Goal: Communication & Community: Answer question/provide support

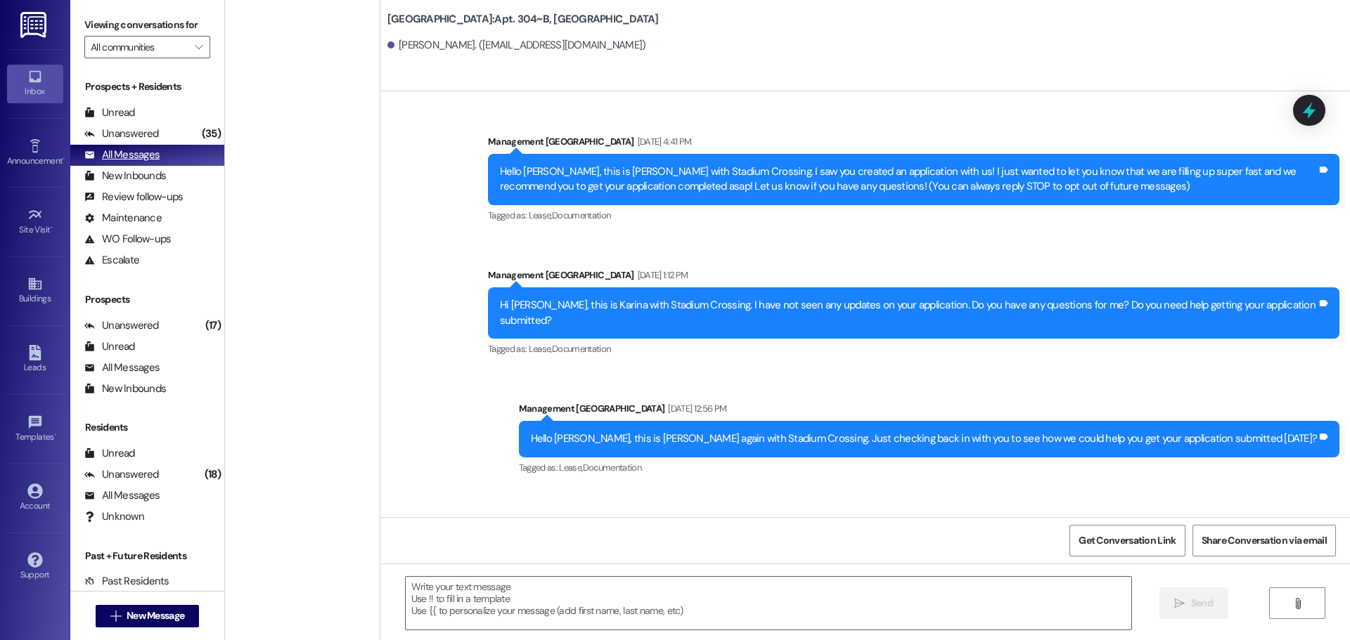
scroll to position [3655, 0]
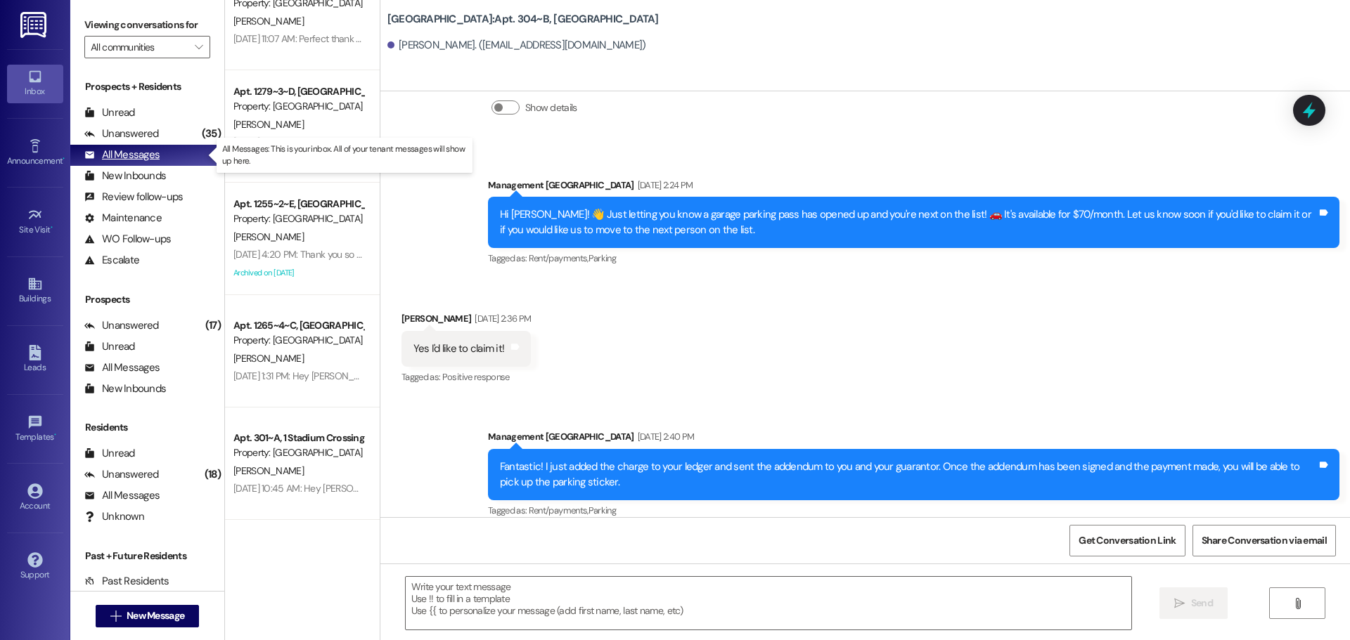
click at [140, 155] on div "All Messages" at bounding box center [121, 155] width 75 height 15
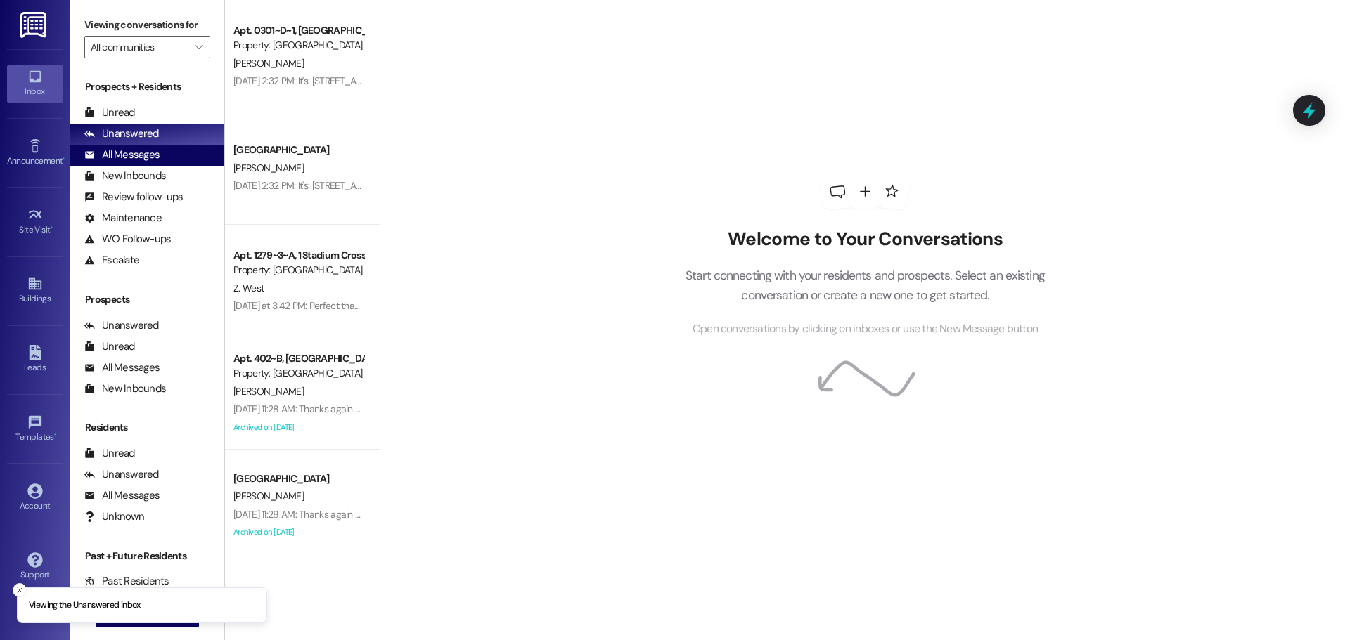
click at [128, 147] on div "All Messages (undefined)" at bounding box center [147, 155] width 154 height 21
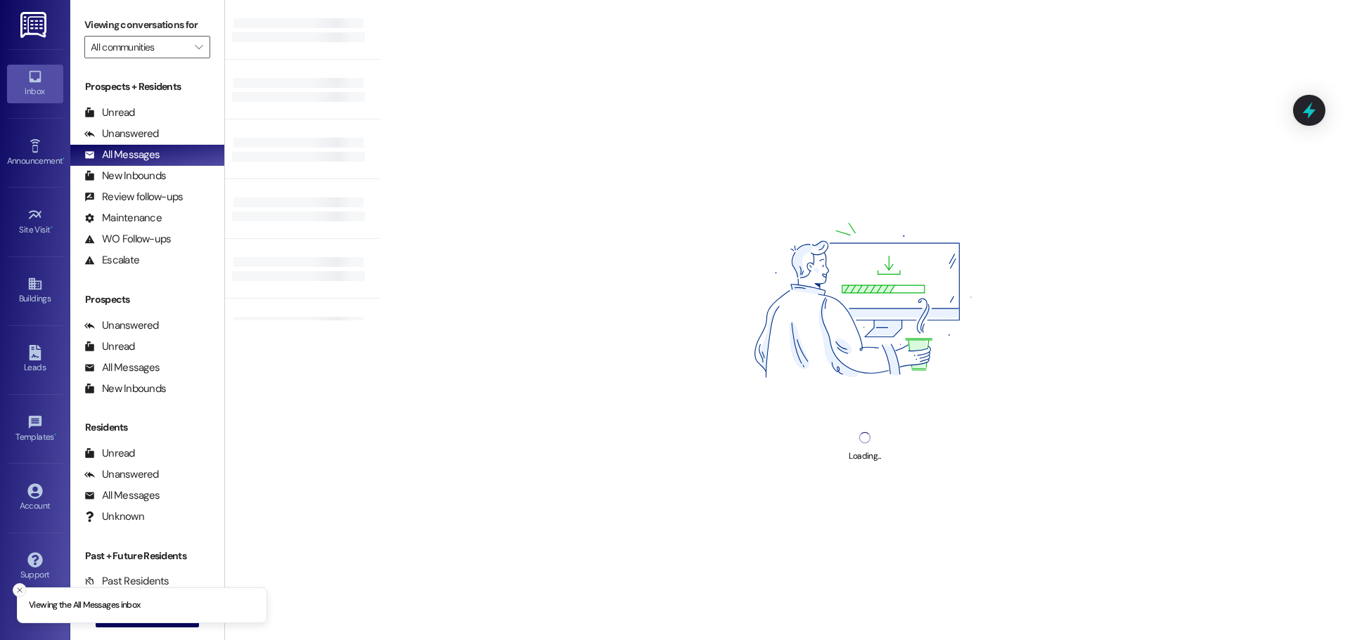
click at [22, 593] on icon "Close toast" at bounding box center [19, 590] width 8 height 8
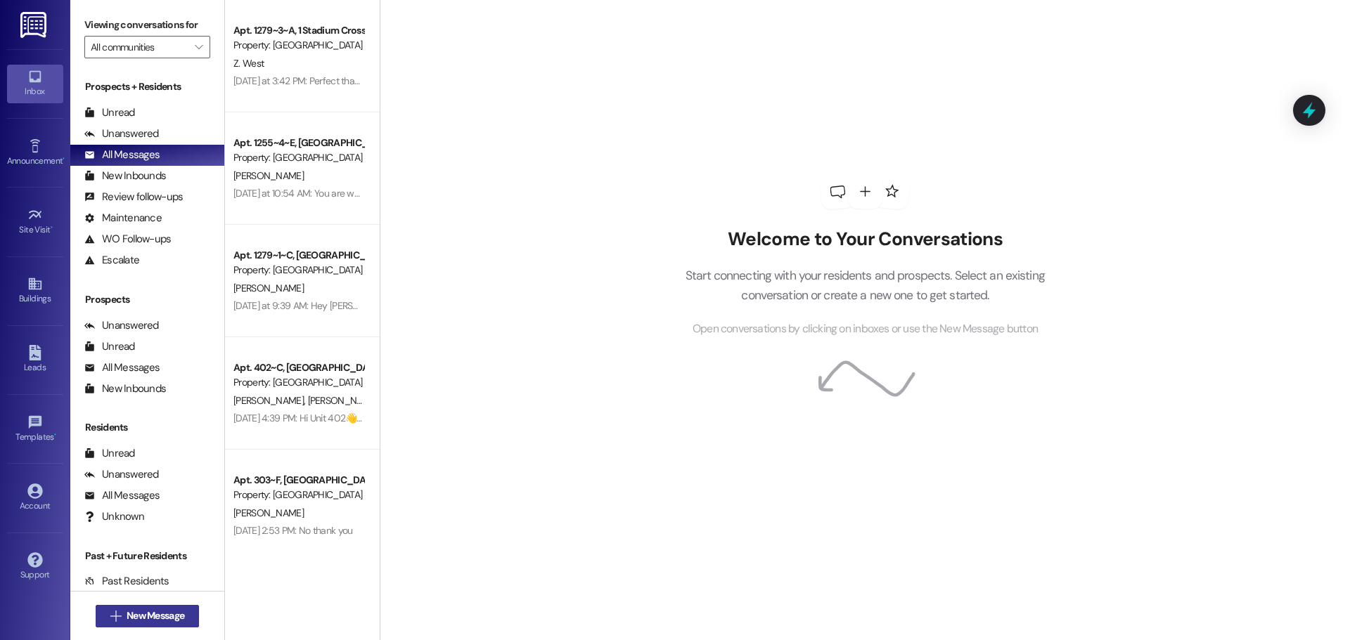
click at [138, 615] on span "New Message" at bounding box center [156, 616] width 58 height 15
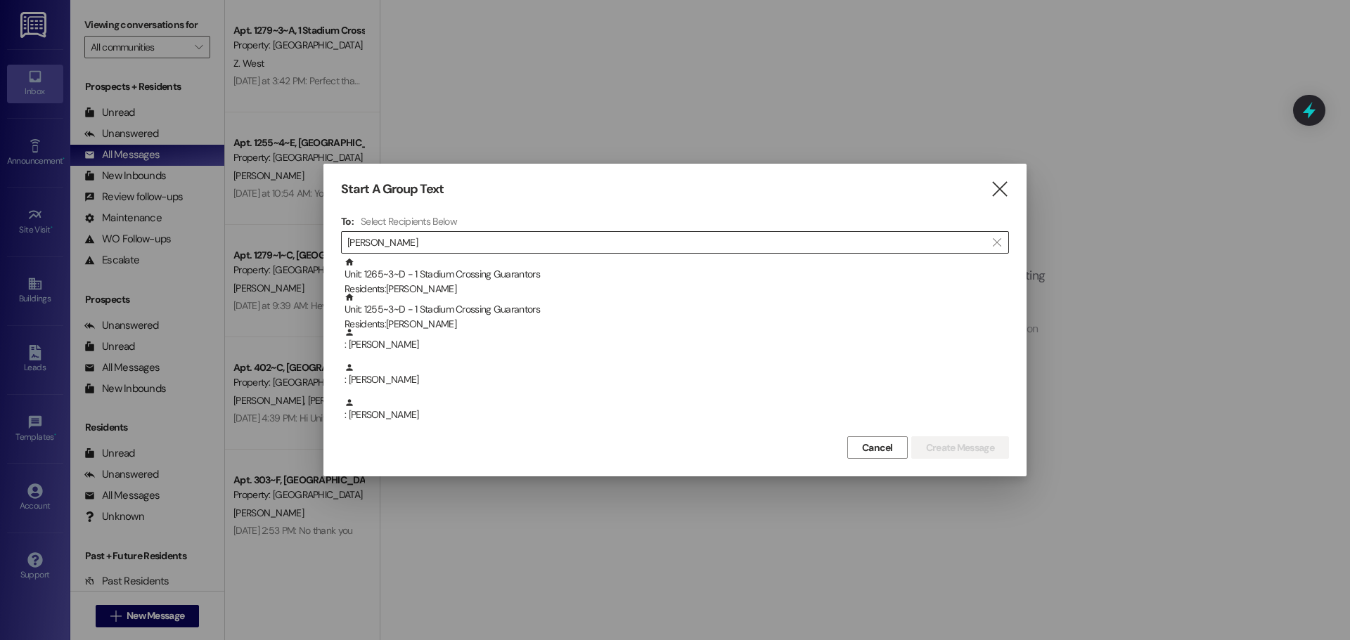
click at [397, 240] on input "[PERSON_NAME]" at bounding box center [666, 243] width 638 height 20
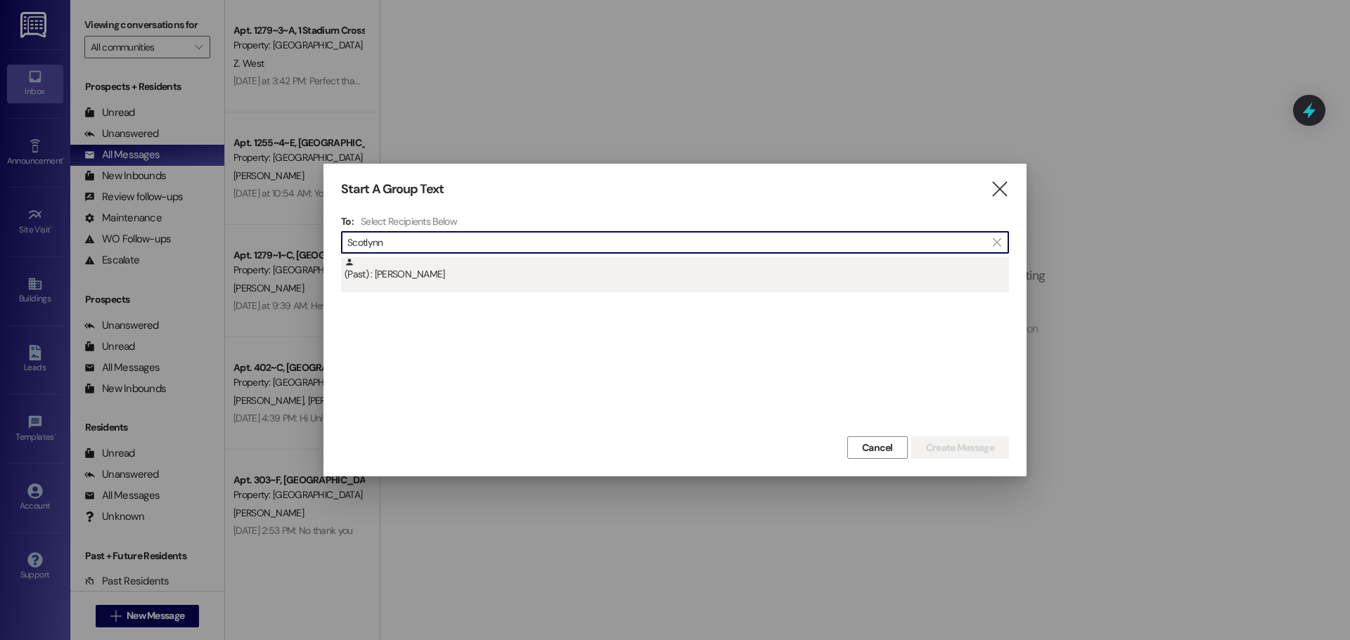
type input "Scotlynn"
click at [432, 266] on div "(Past) : [PERSON_NAME]" at bounding box center [676, 269] width 664 height 25
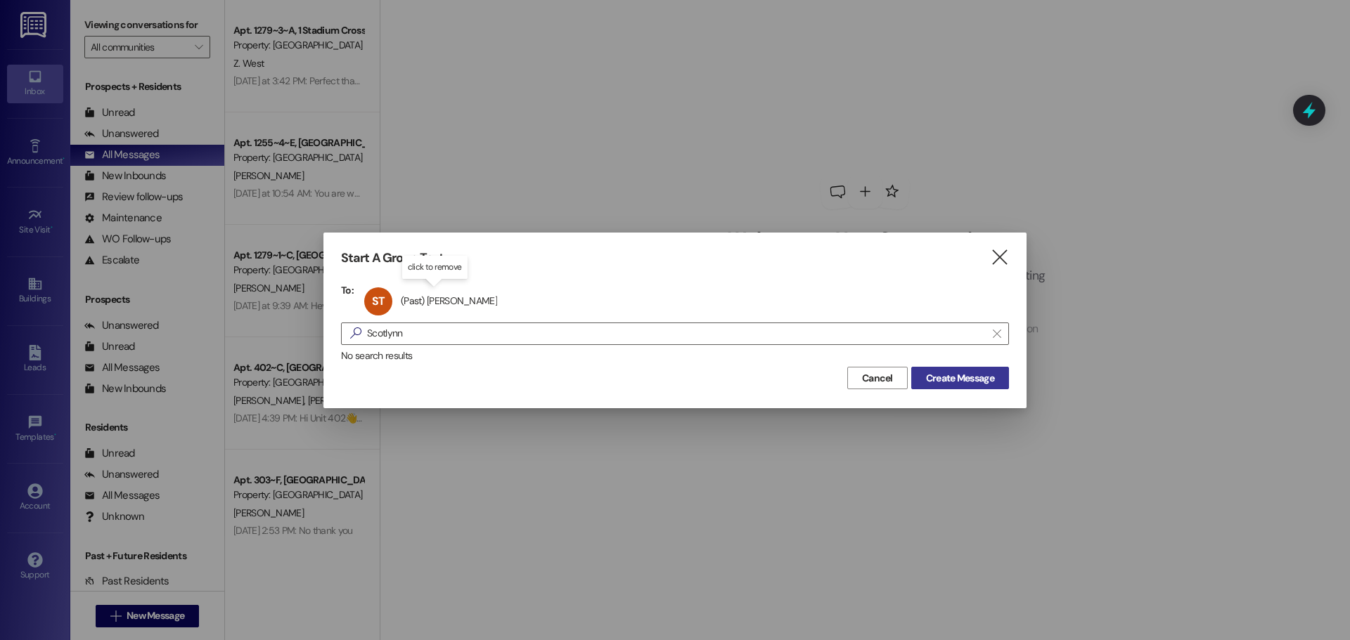
click at [968, 372] on span "Create Message" at bounding box center [960, 378] width 68 height 15
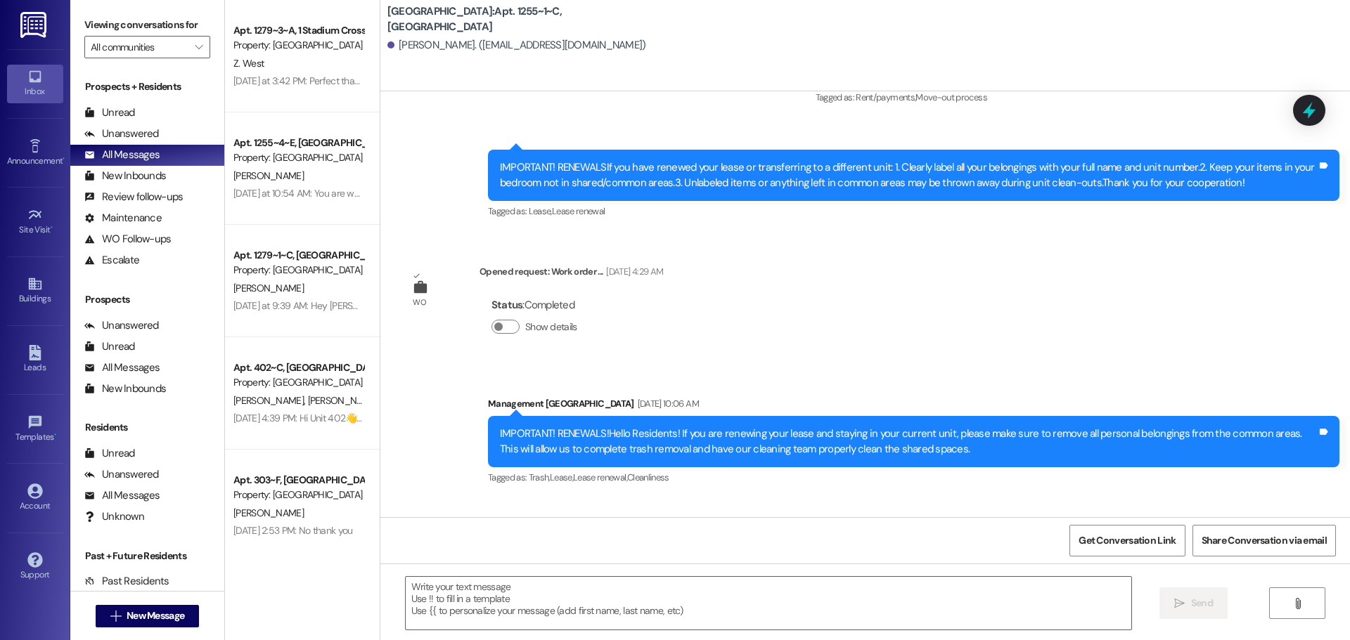
scroll to position [6657, 0]
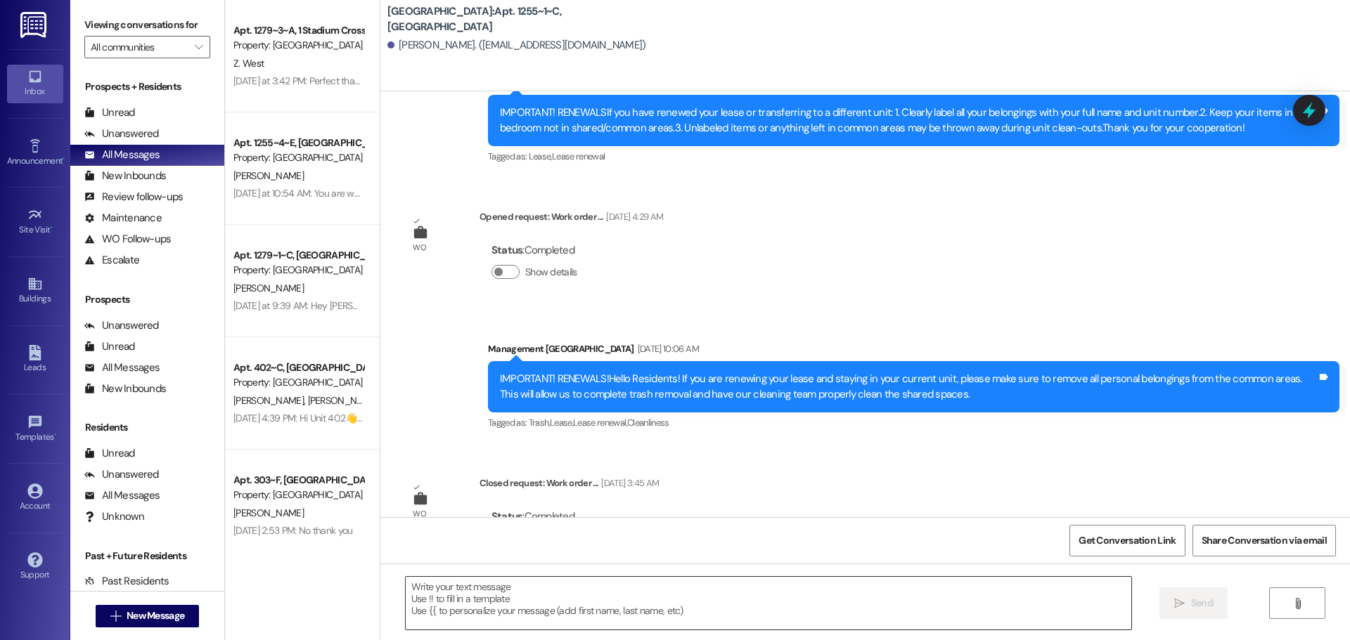
click at [444, 585] on textarea at bounding box center [768, 603] width 725 height 53
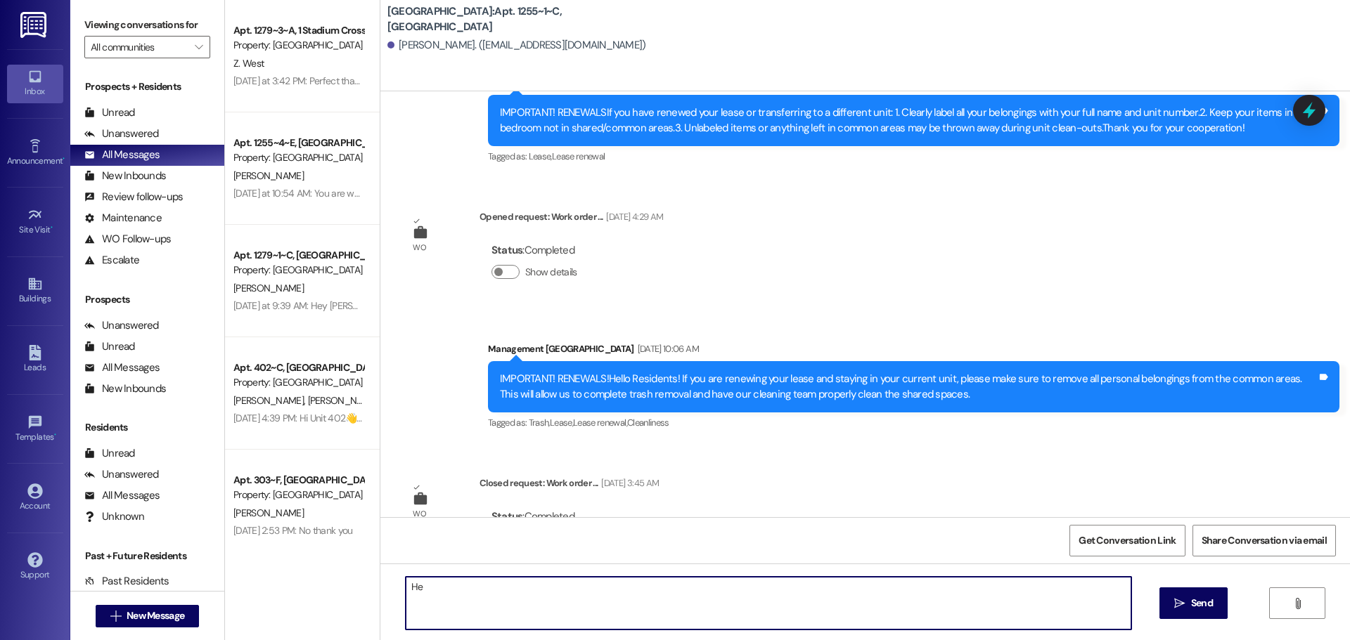
type textarea "H"
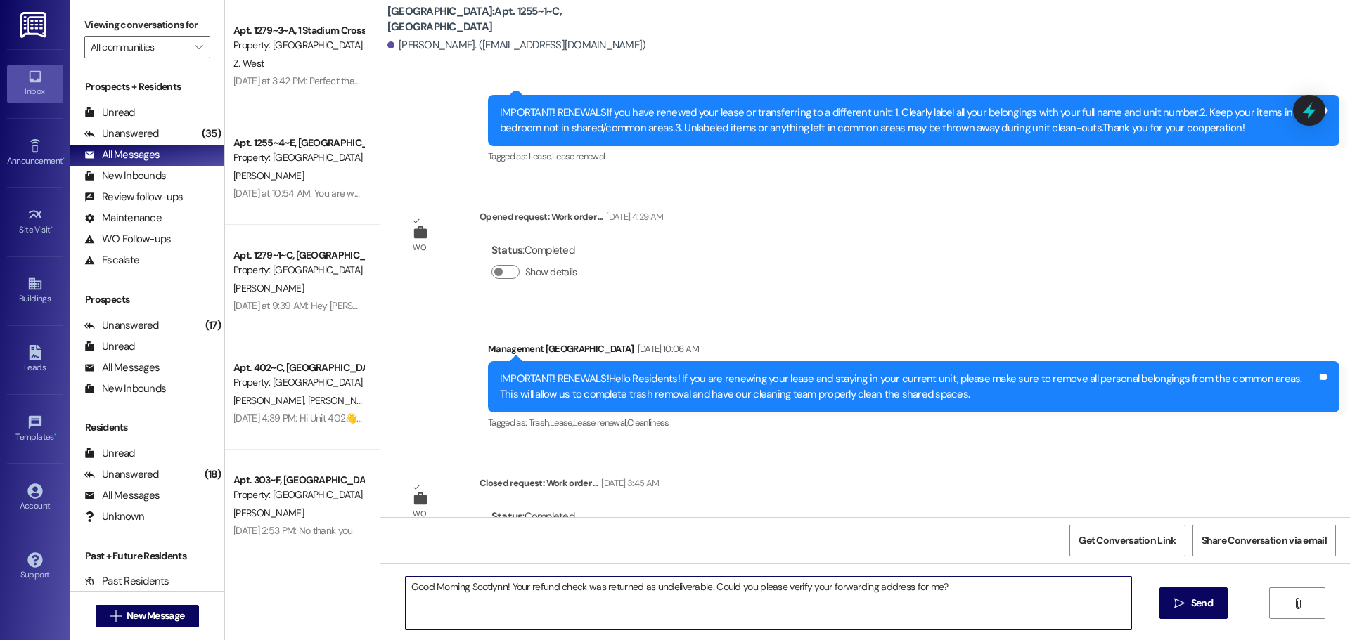
drag, startPoint x: 501, startPoint y: 582, endPoint x: 545, endPoint y: 582, distance: 43.6
click at [501, 582] on textarea "Good Morning Scotlynn! Your refund check was returned as undeliverable. Could y…" at bounding box center [768, 603] width 725 height 53
type textarea "Good Morning Scotlynn! This is [PERSON_NAME] with [GEOGRAPHIC_DATA]. Your refun…"
click at [1092, 595] on textarea "Good Morning Scotlynn! This is [PERSON_NAME] with [GEOGRAPHIC_DATA]. Your refun…" at bounding box center [768, 603] width 725 height 53
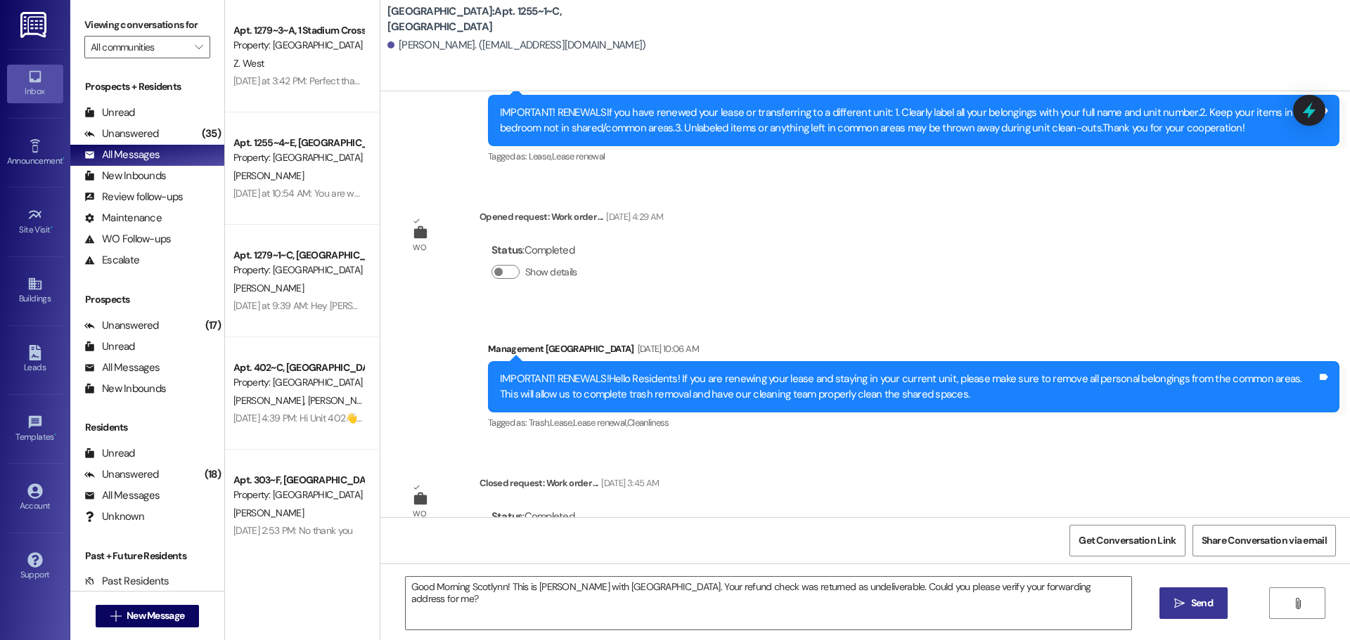
click at [1183, 601] on icon "" at bounding box center [1179, 603] width 11 height 11
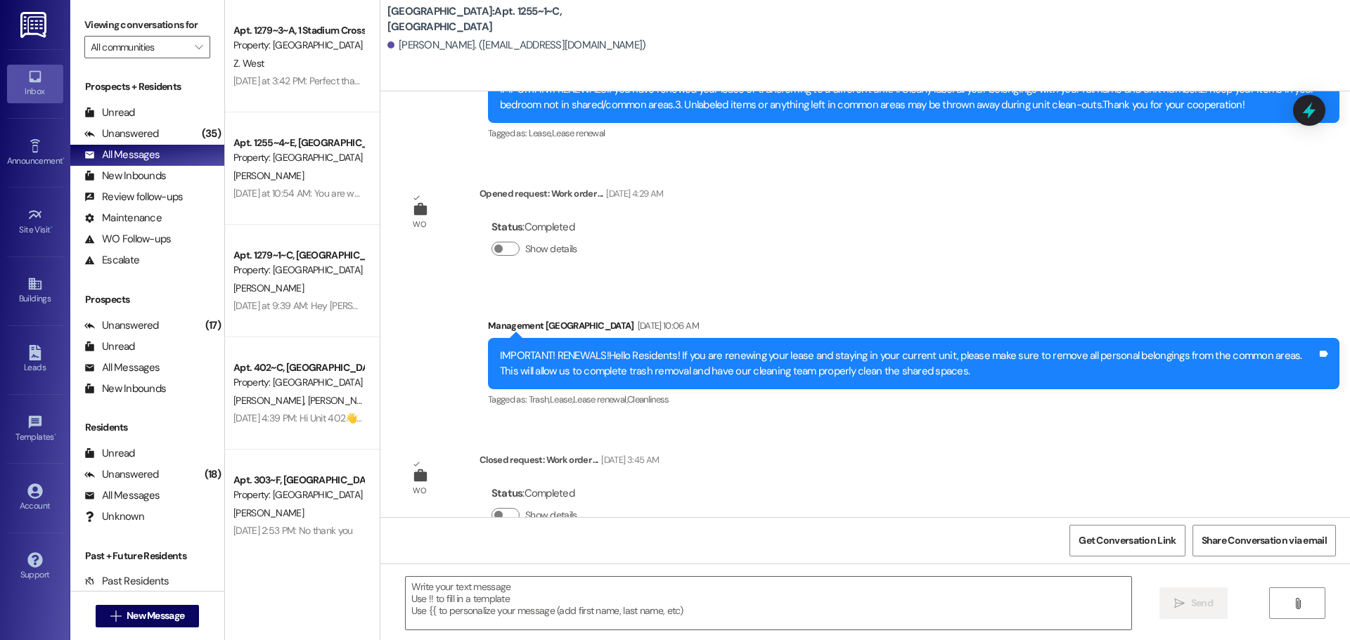
scroll to position [6754, 0]
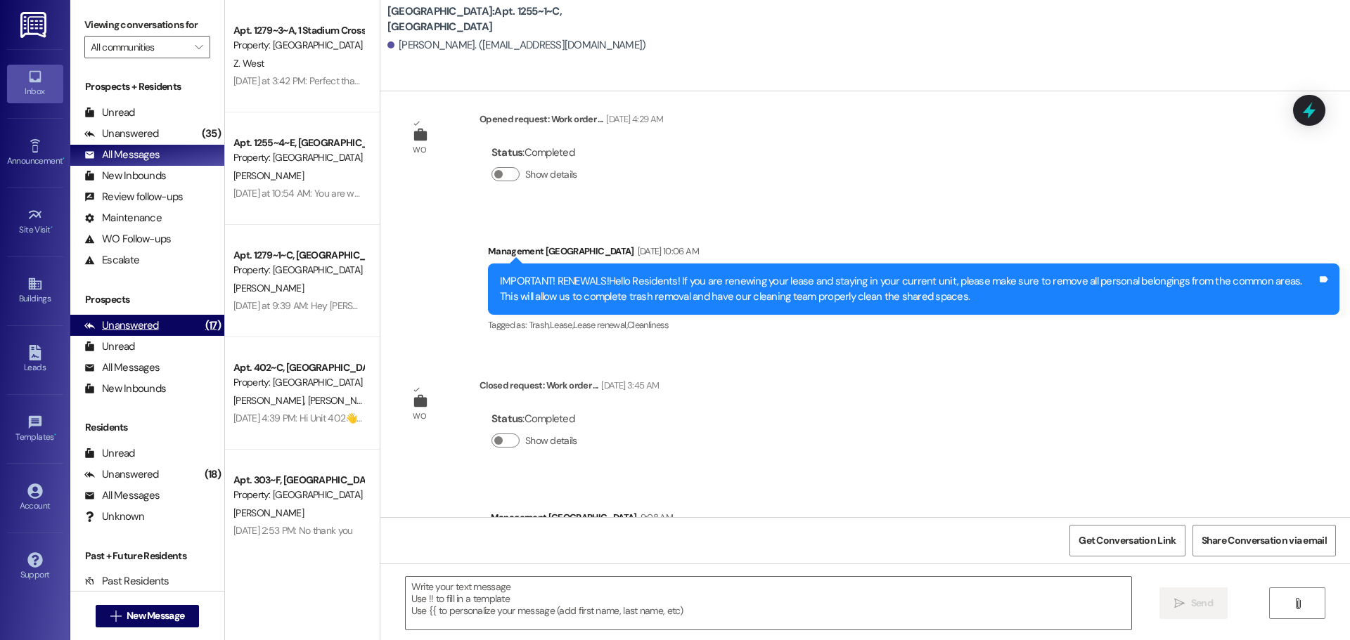
click at [152, 318] on div "Unanswered" at bounding box center [121, 325] width 75 height 15
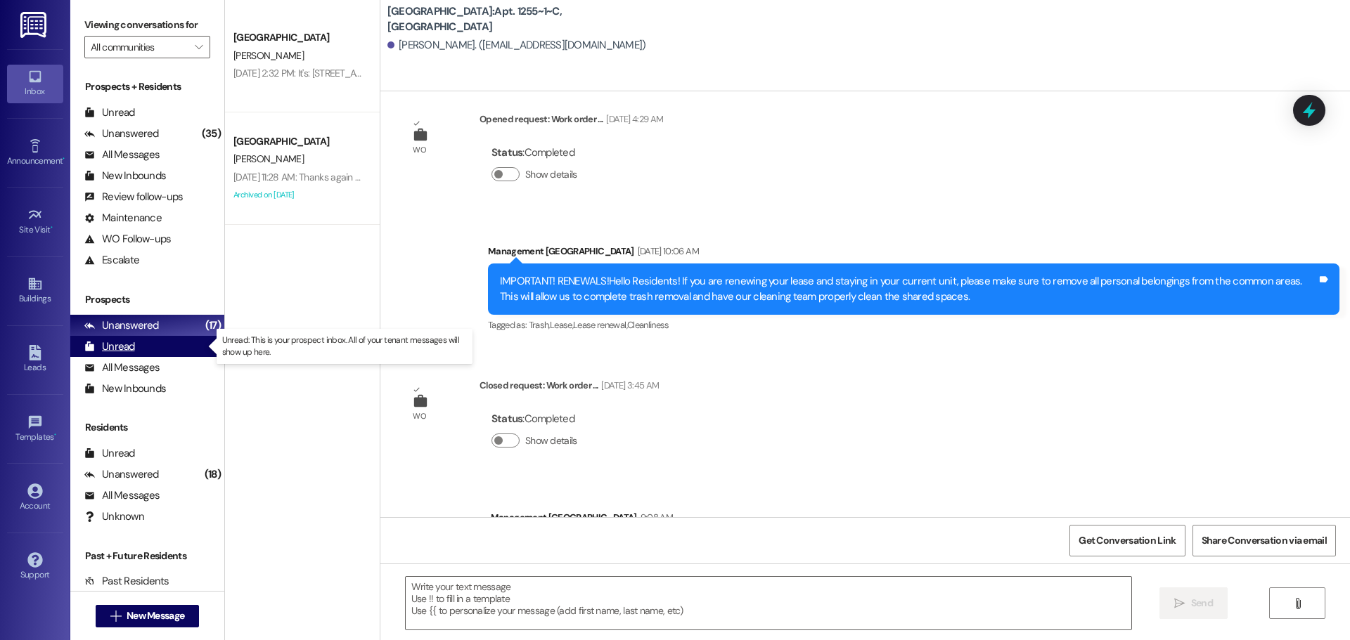
click at [104, 344] on div "Unread" at bounding box center [109, 347] width 51 height 15
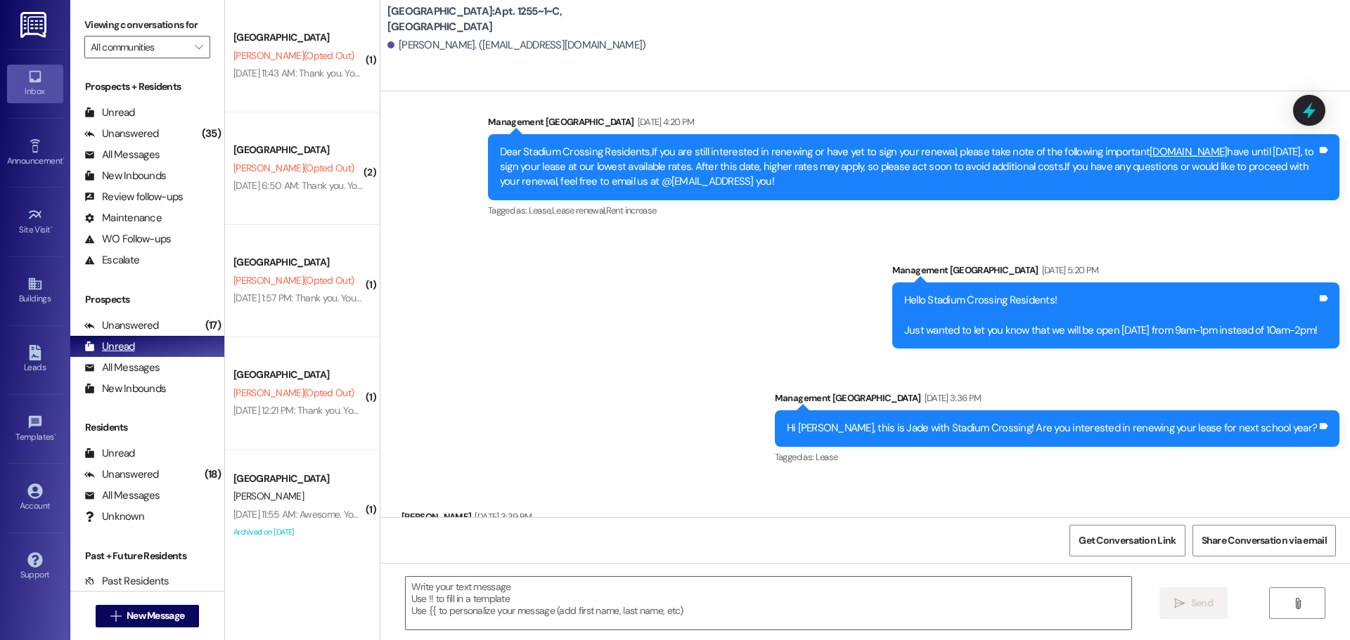
scroll to position [3491, 0]
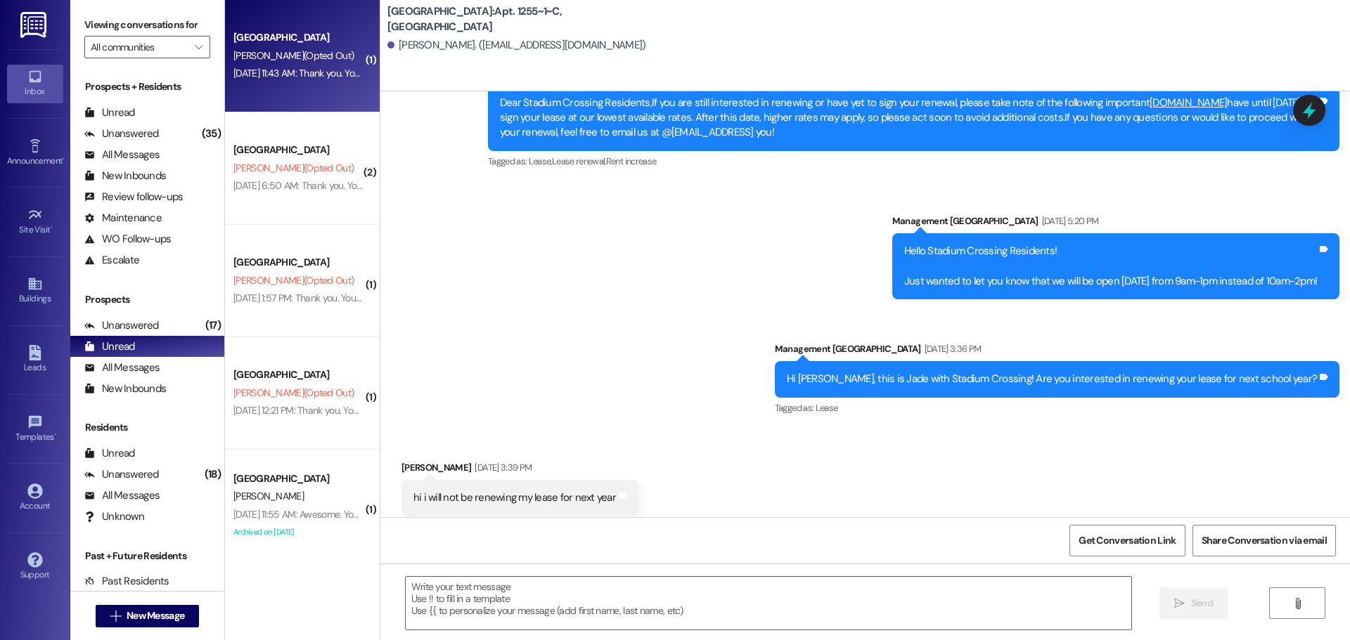
click at [245, 96] on div "Stadium Crossing Prospect [PERSON_NAME] (Opted Out) [DATE] 11:43 AM: Thank you.…" at bounding box center [302, 56] width 155 height 112
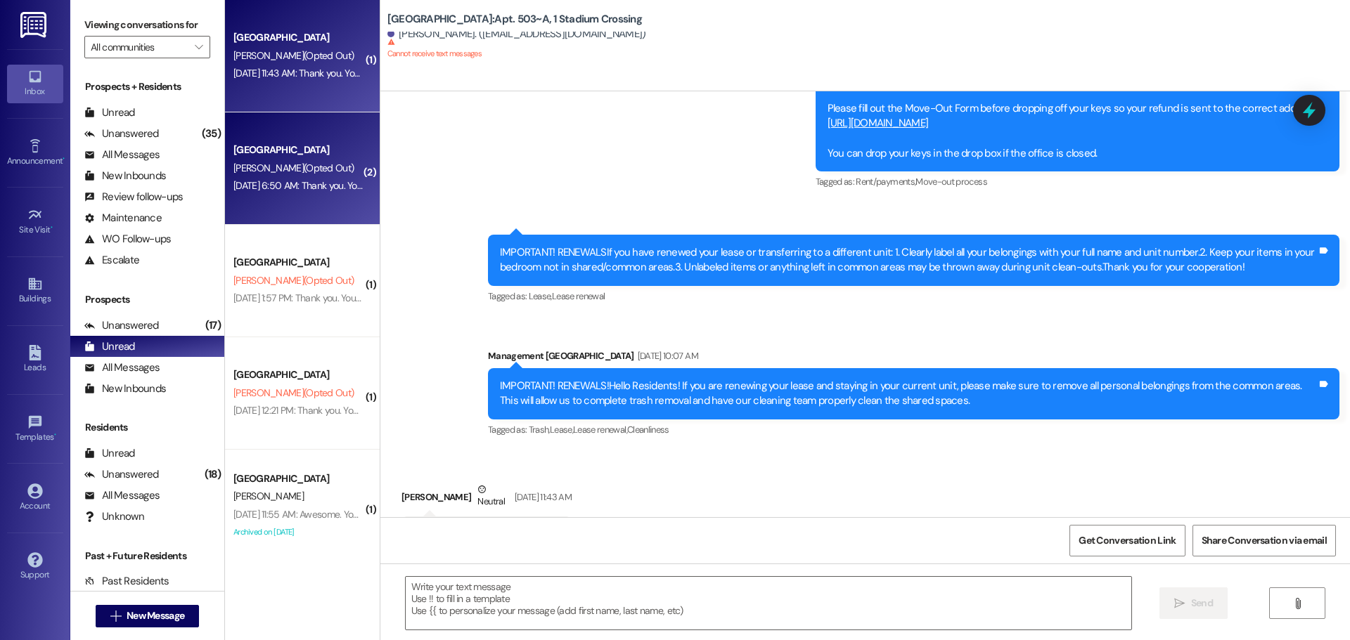
scroll to position [7367, 0]
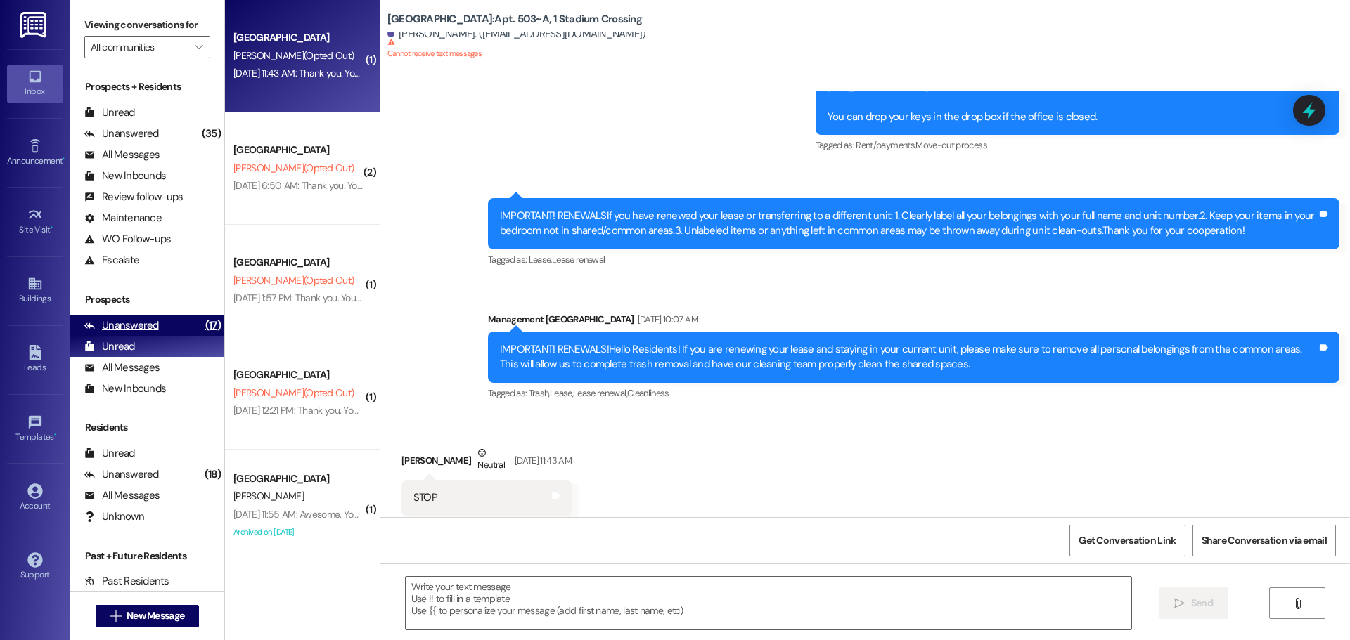
click at [130, 329] on div "Unanswered" at bounding box center [121, 325] width 75 height 15
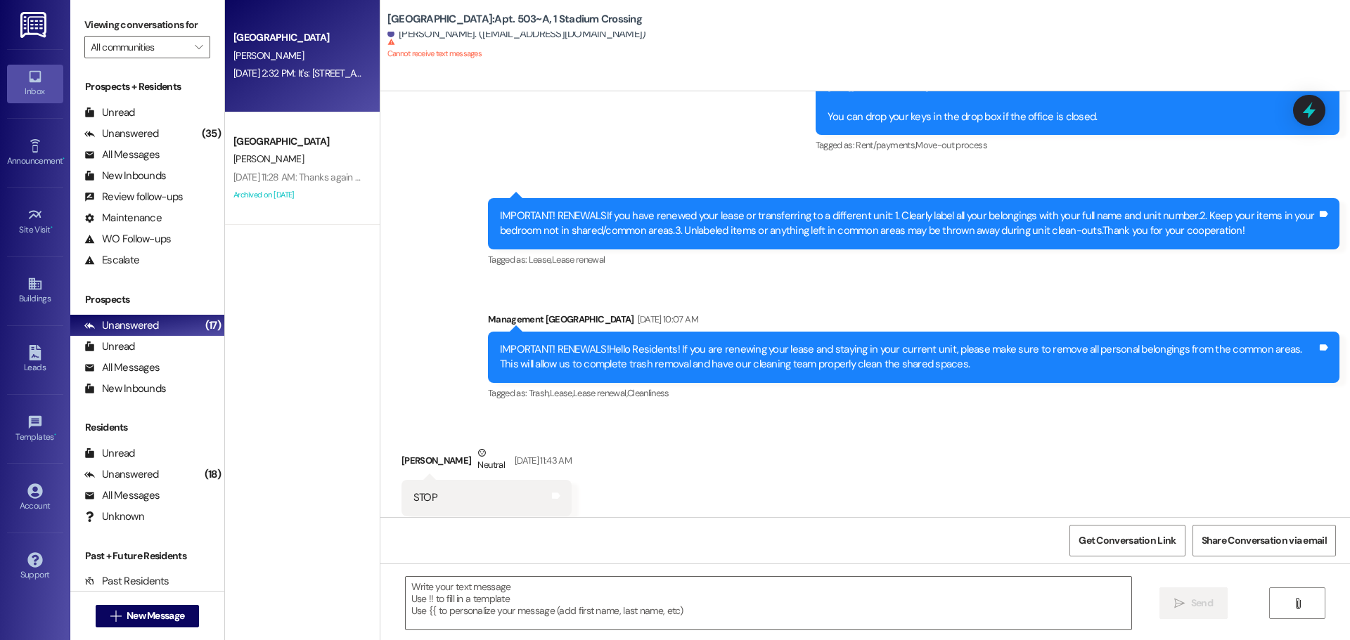
click at [299, 75] on div "[DATE] 2:32 PM: It's: [STREET_ADDRESS][PERSON_NAME] [DATE] 2:32 PM: It's: [STRE…" at bounding box center [347, 73] width 228 height 13
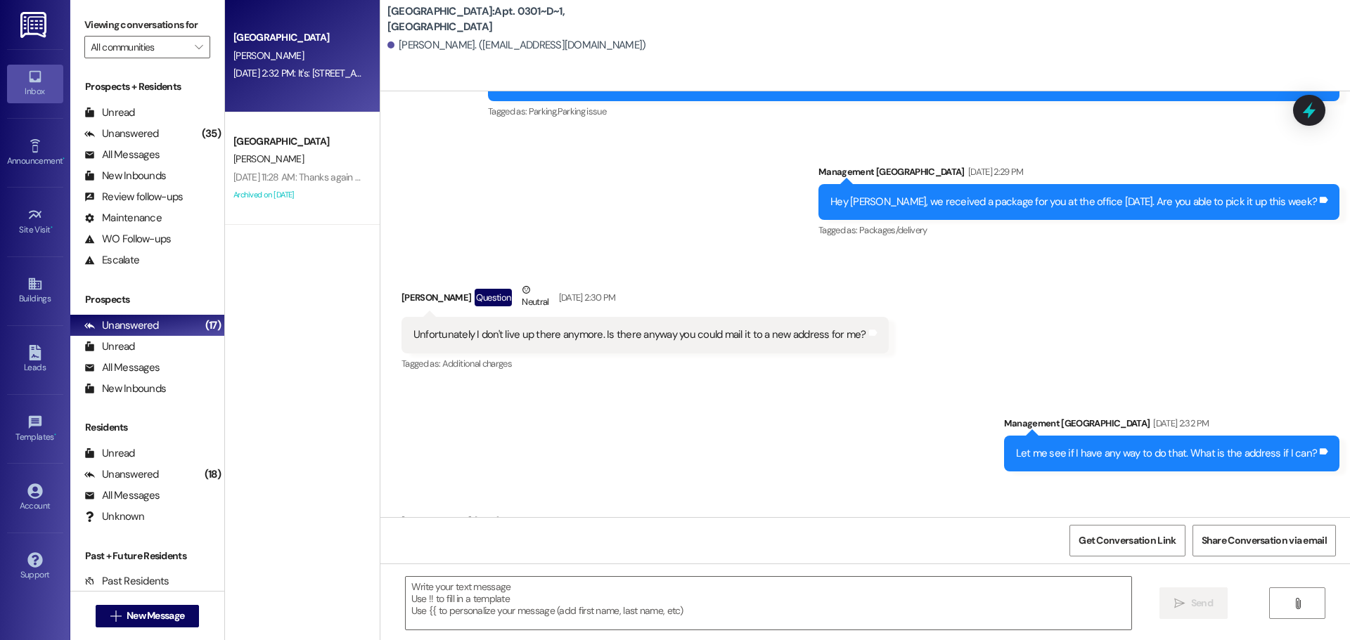
scroll to position [6016, 0]
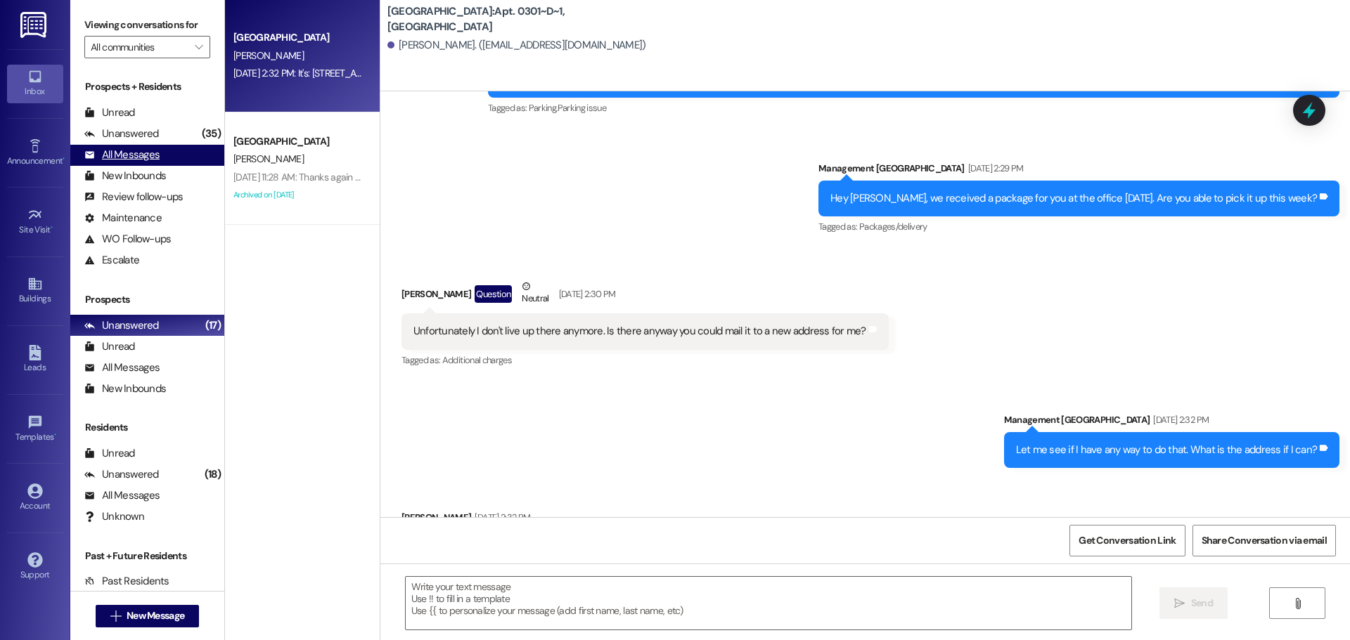
click at [155, 149] on div "All Messages" at bounding box center [121, 155] width 75 height 15
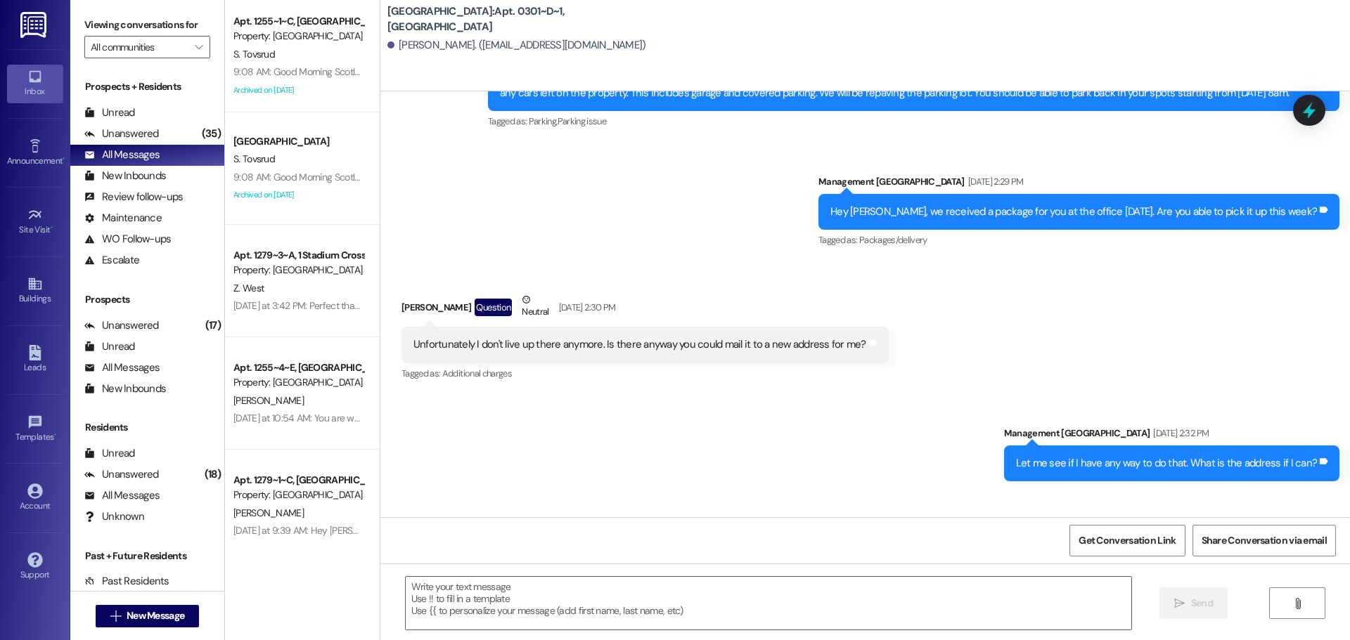
scroll to position [6015, 0]
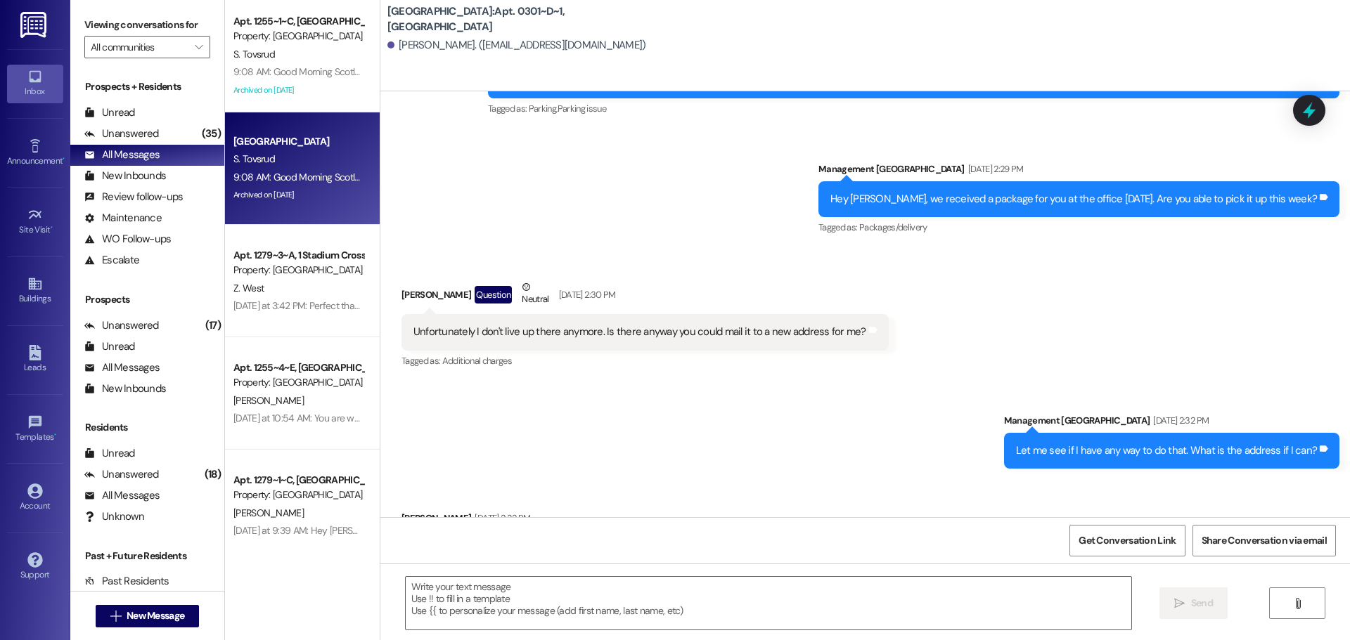
click at [281, 152] on div "S. Tovsrud" at bounding box center [298, 159] width 133 height 18
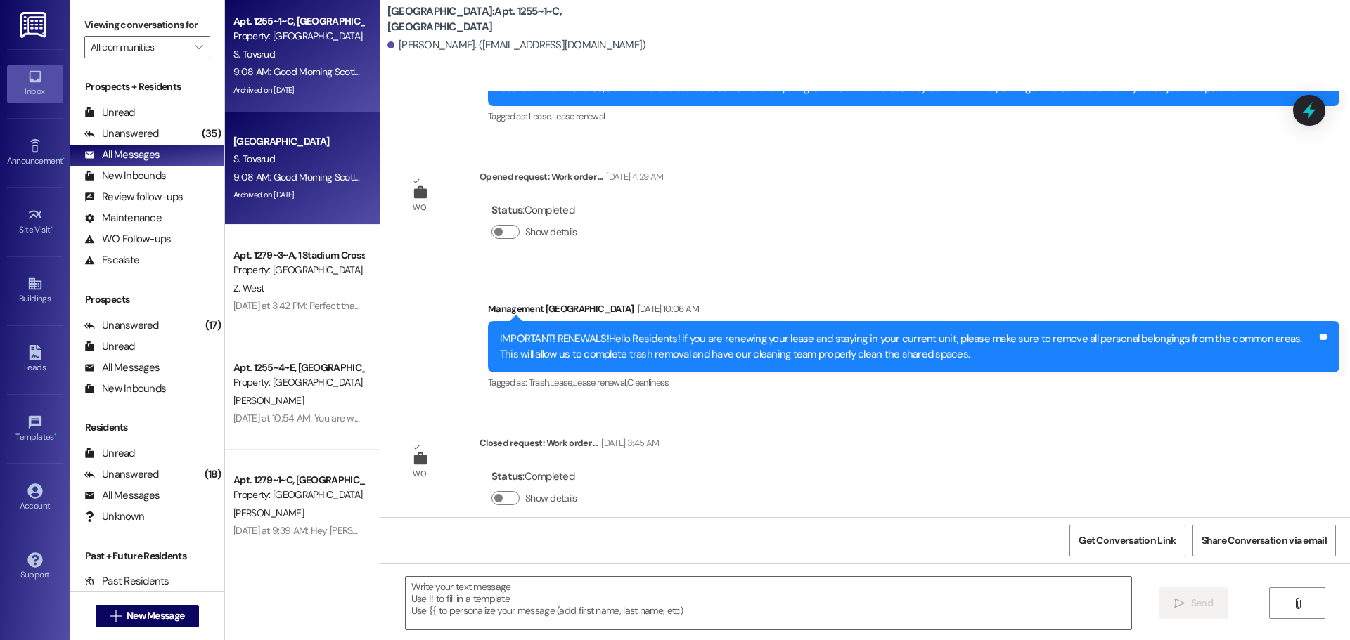
scroll to position [6775, 0]
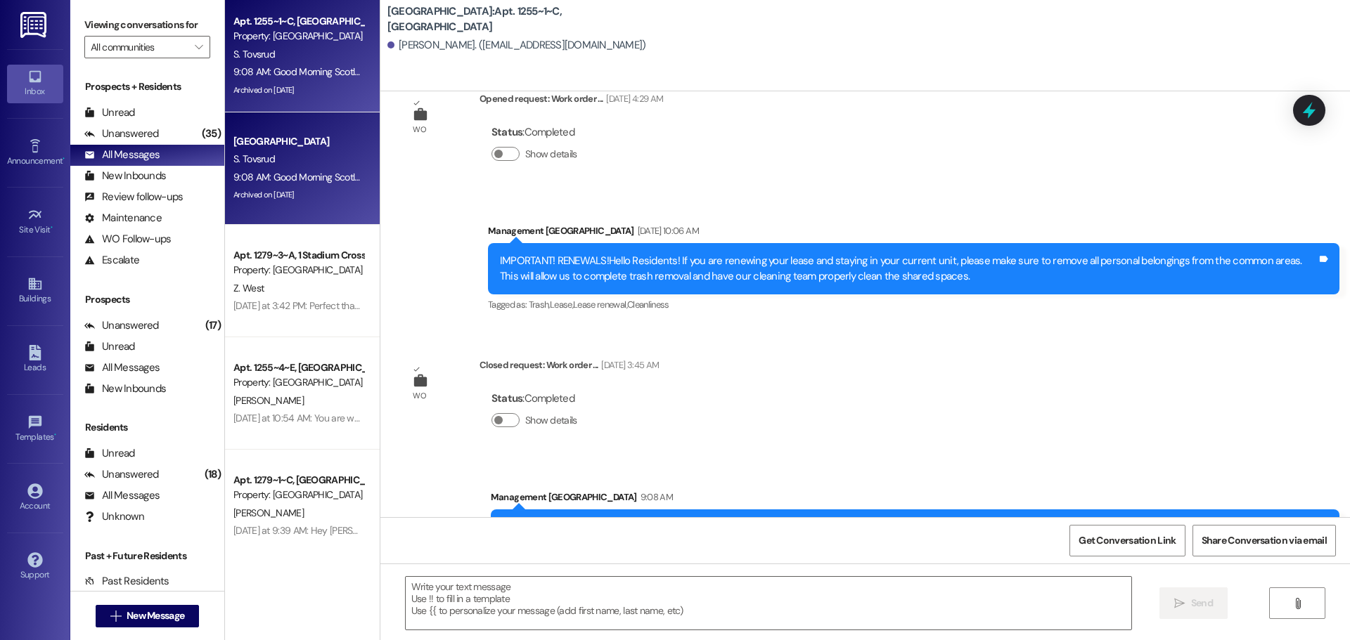
click at [749, 213] on div "Announcement, sent via [GEOGRAPHIC_DATA] [DATE] 10:06 AM IMPORTANT! RENEWALS!He…" at bounding box center [913, 269] width 872 height 112
click at [132, 151] on div "All Messages" at bounding box center [121, 155] width 75 height 15
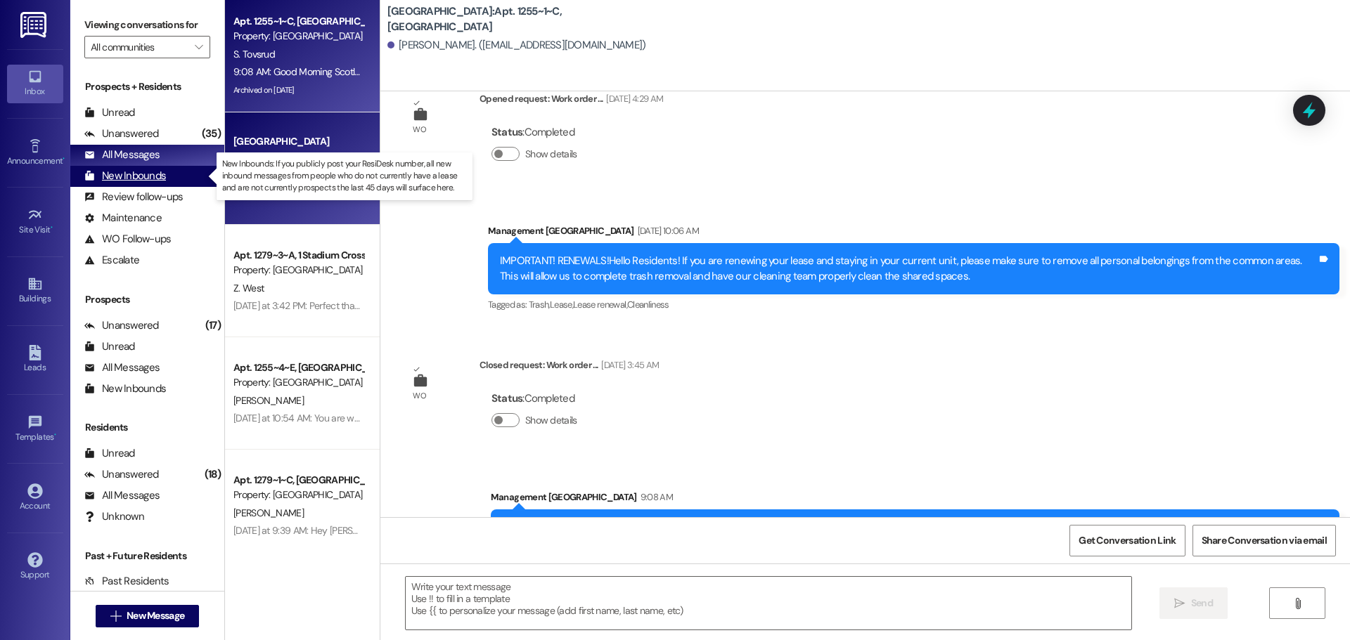
click at [139, 177] on div "New Inbounds" at bounding box center [125, 176] width 82 height 15
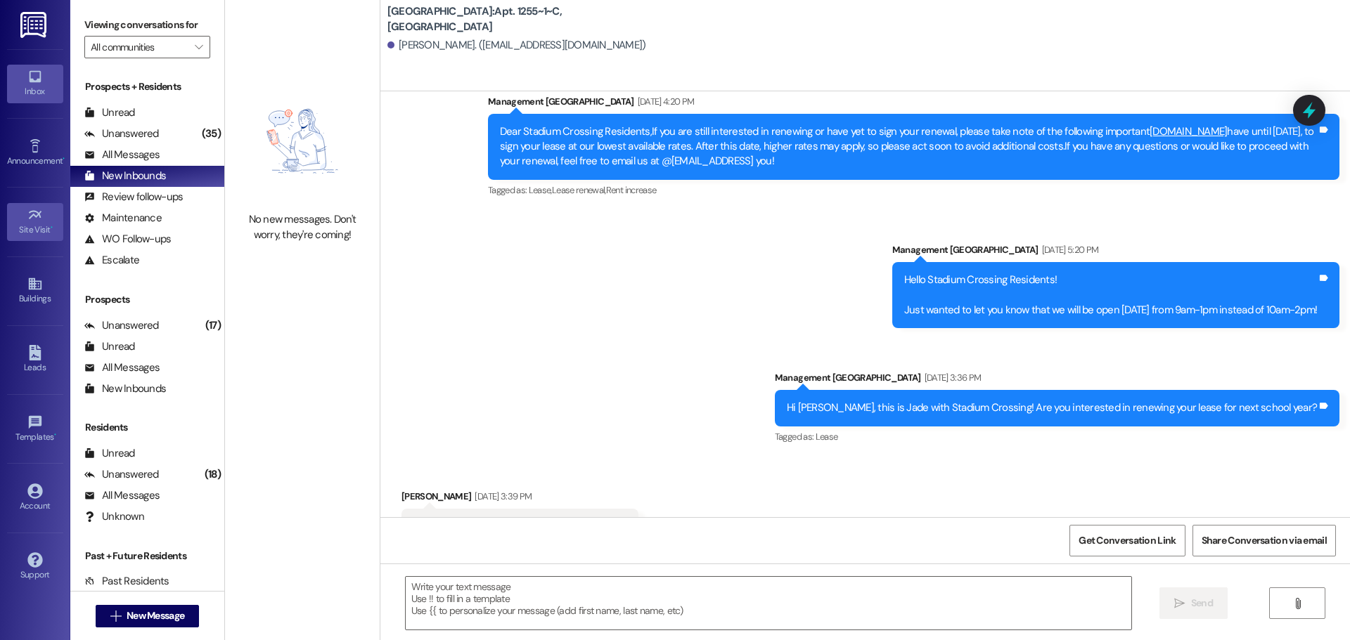
scroll to position [3491, 0]
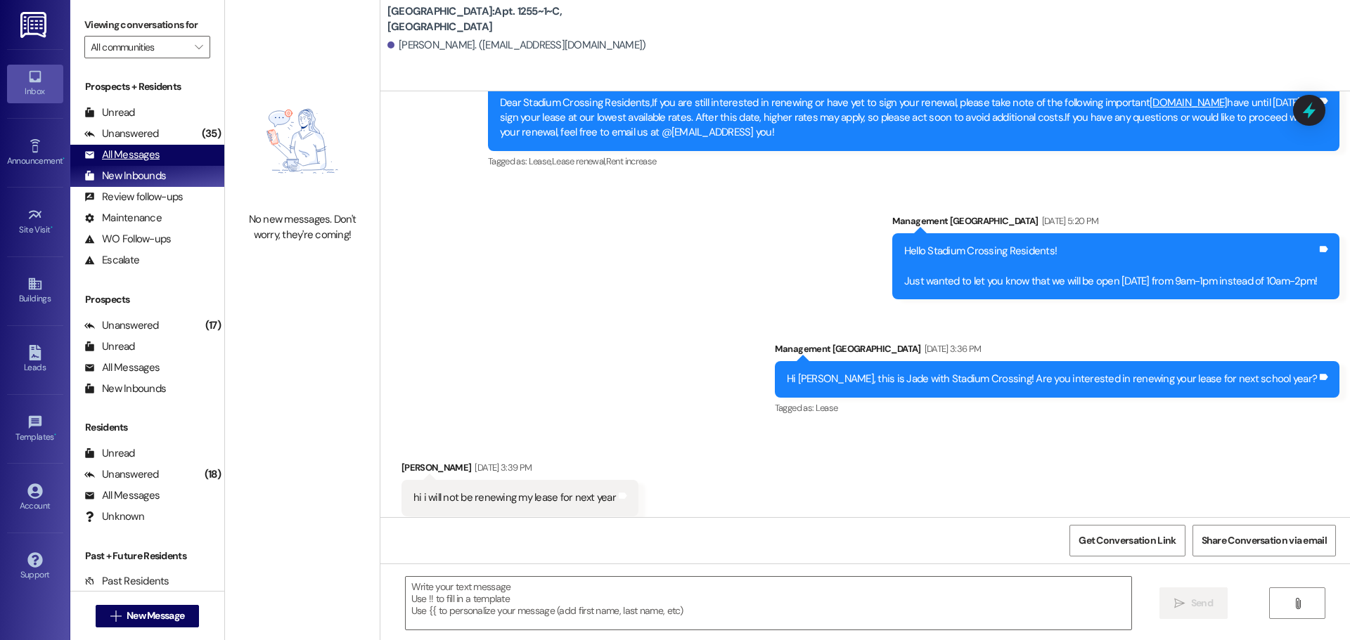
click at [138, 149] on div "All Messages" at bounding box center [121, 155] width 75 height 15
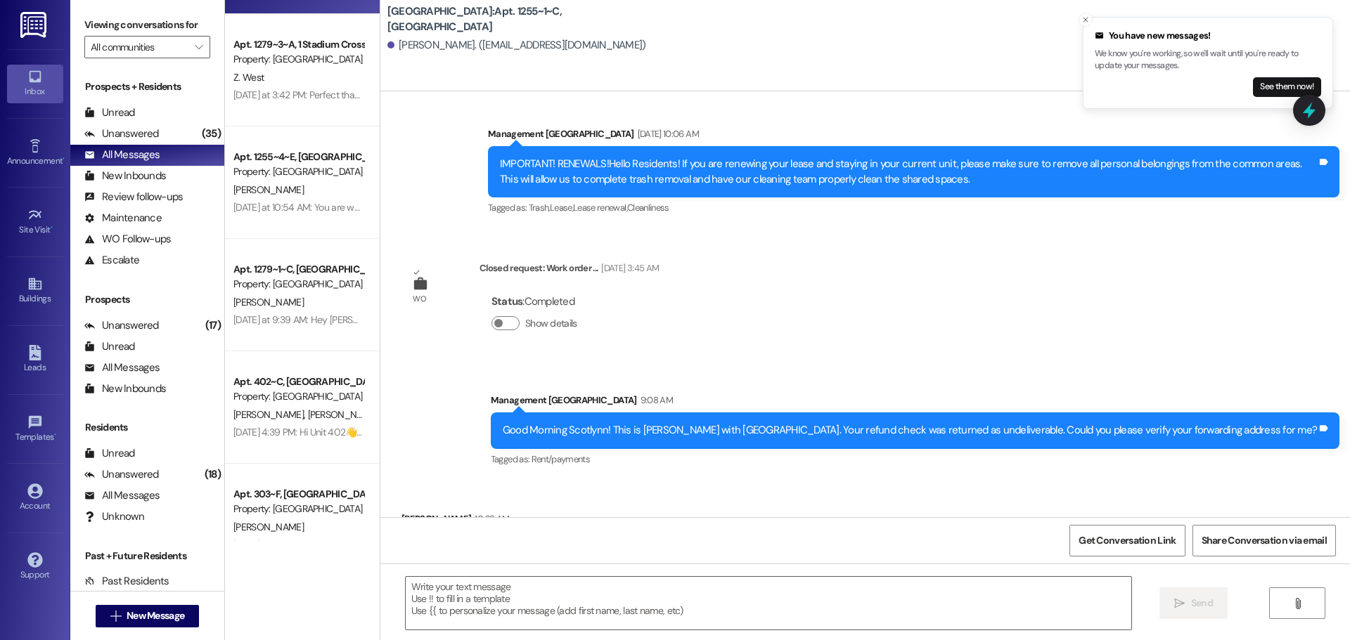
scroll to position [6873, 0]
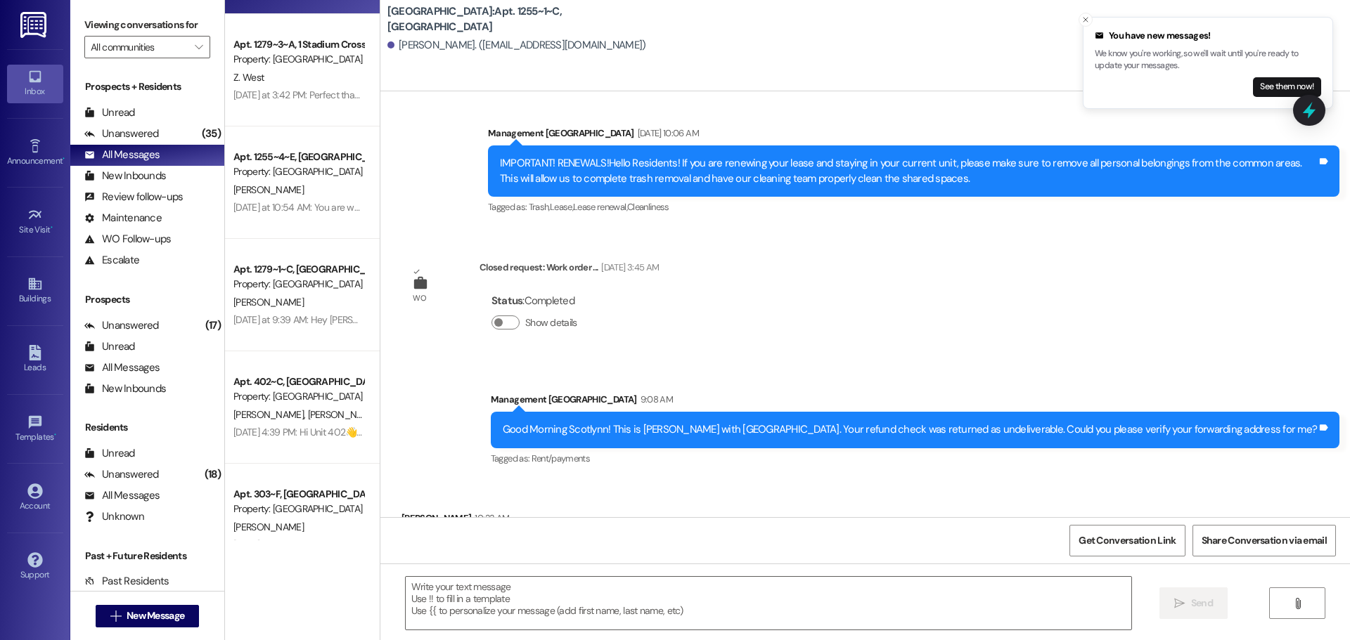
drag, startPoint x: 567, startPoint y: 488, endPoint x: 431, endPoint y: 489, distance: 135.7
click at [431, 541] on div "yes! it's 1474 E [STREET_ADDRESS]" at bounding box center [487, 548] width 148 height 15
copy div "1474 E [STREET_ADDRESS]"
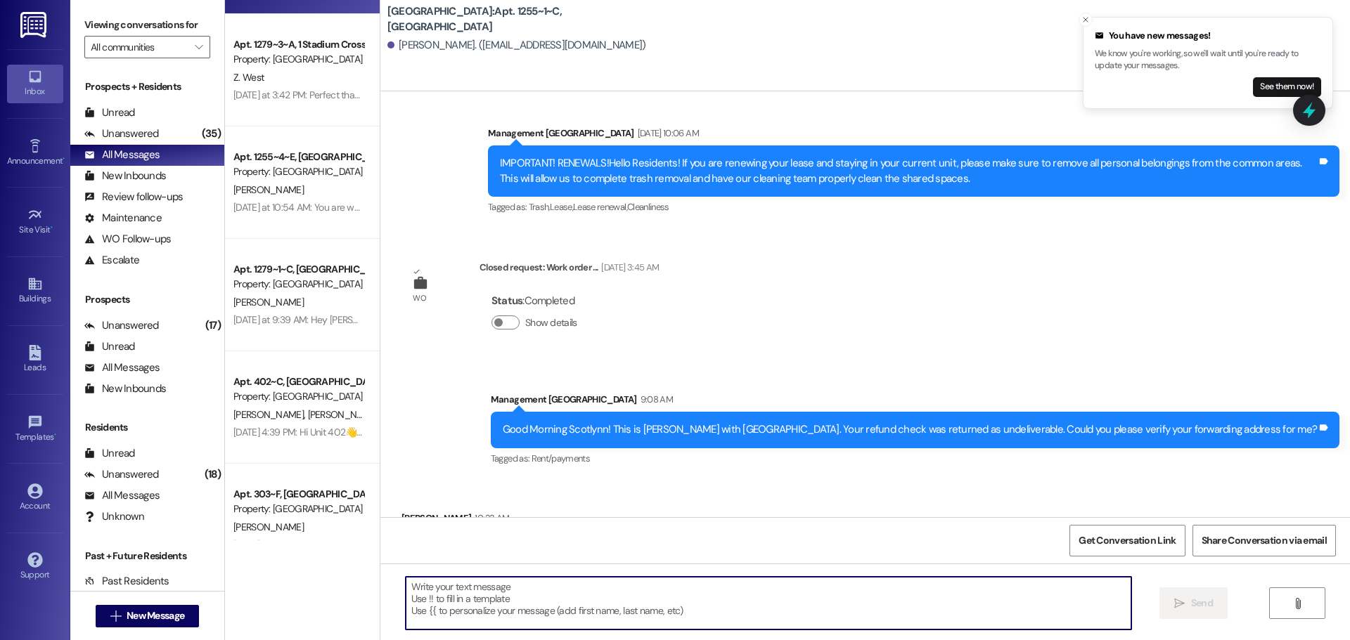
click at [580, 607] on textarea at bounding box center [768, 603] width 725 height 53
click at [580, 607] on textarea "They don't come to the office. They" at bounding box center [768, 603] width 725 height 53
click at [546, 588] on textarea "Thank you. We had 1471 E 1200" at bounding box center [768, 603] width 725 height 53
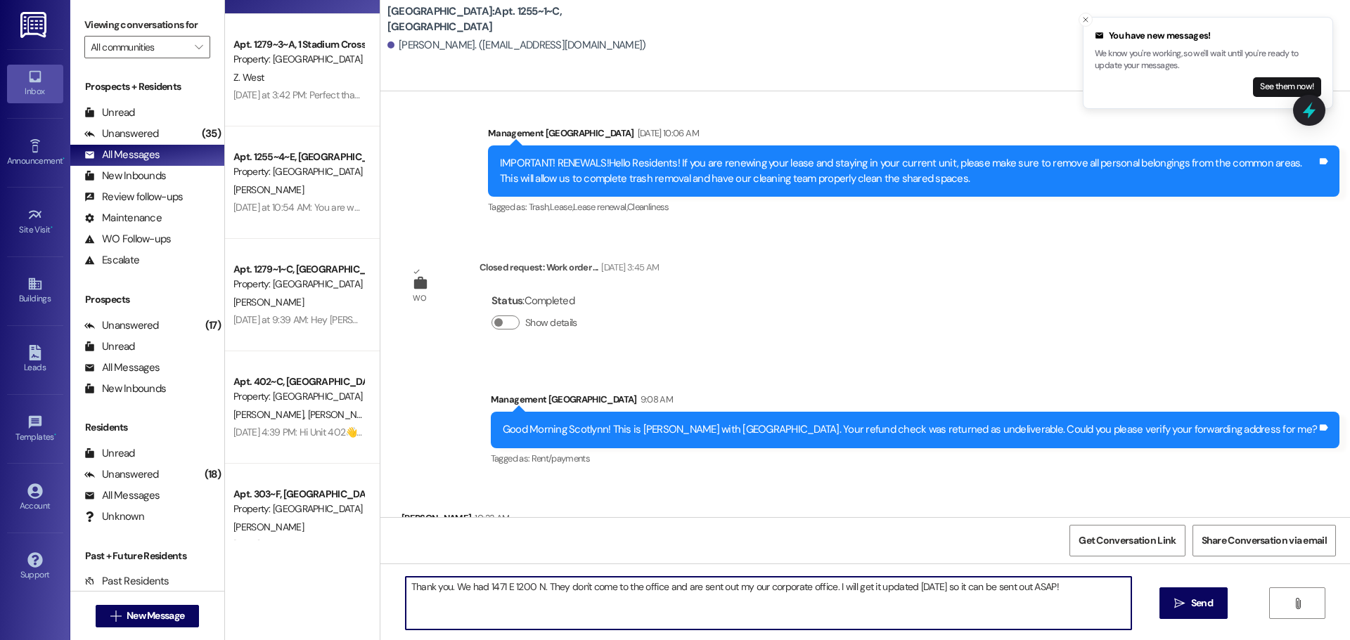
type textarea "Thank you. We had 1471 E 1200 N. They don't come to the office and are sent out…"
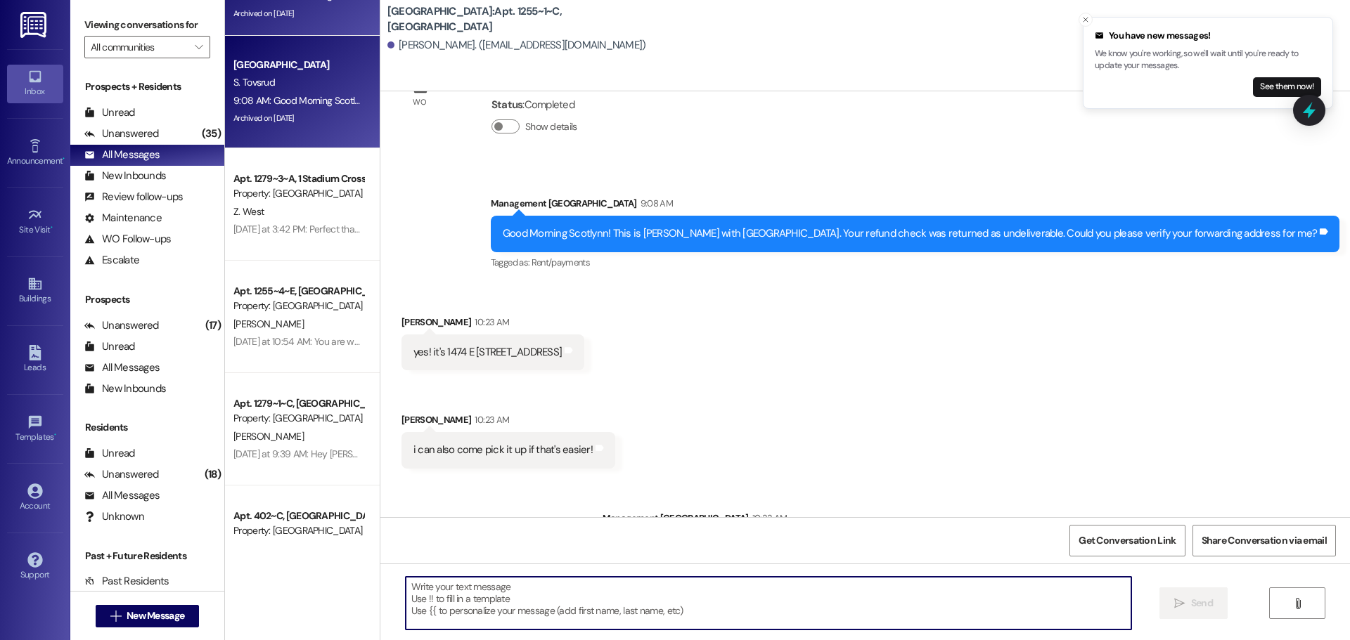
scroll to position [0, 0]
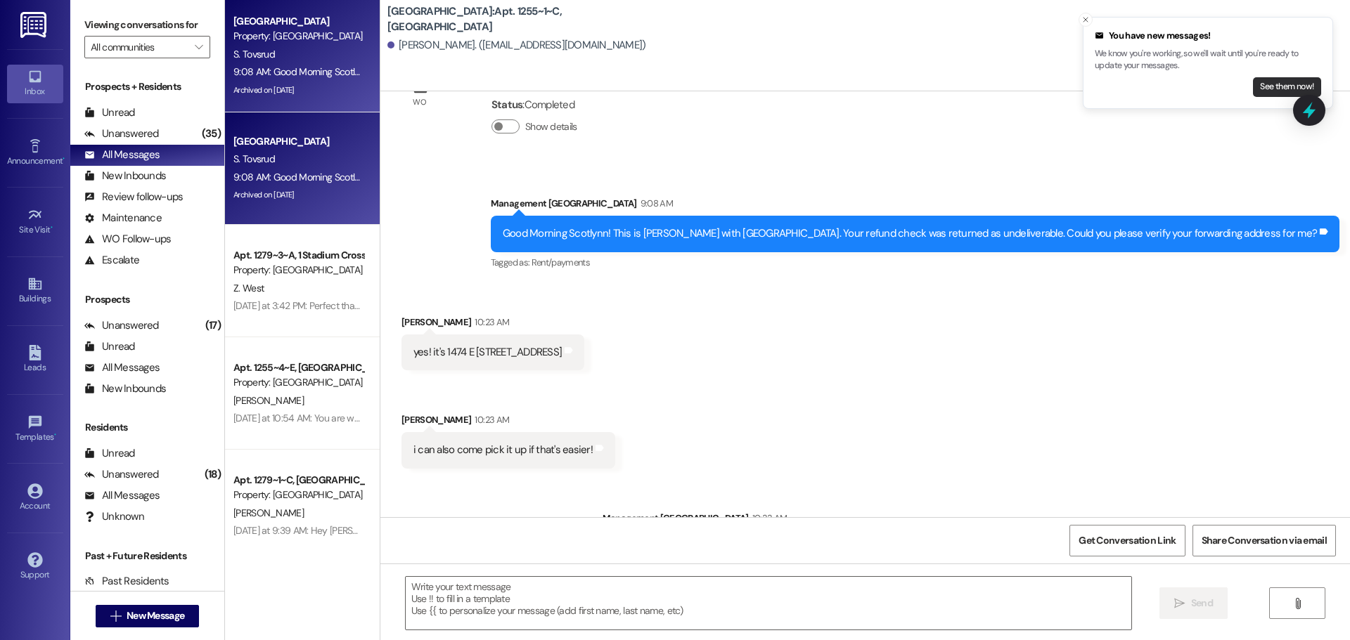
click at [1286, 86] on button "See them now!" at bounding box center [1287, 87] width 68 height 20
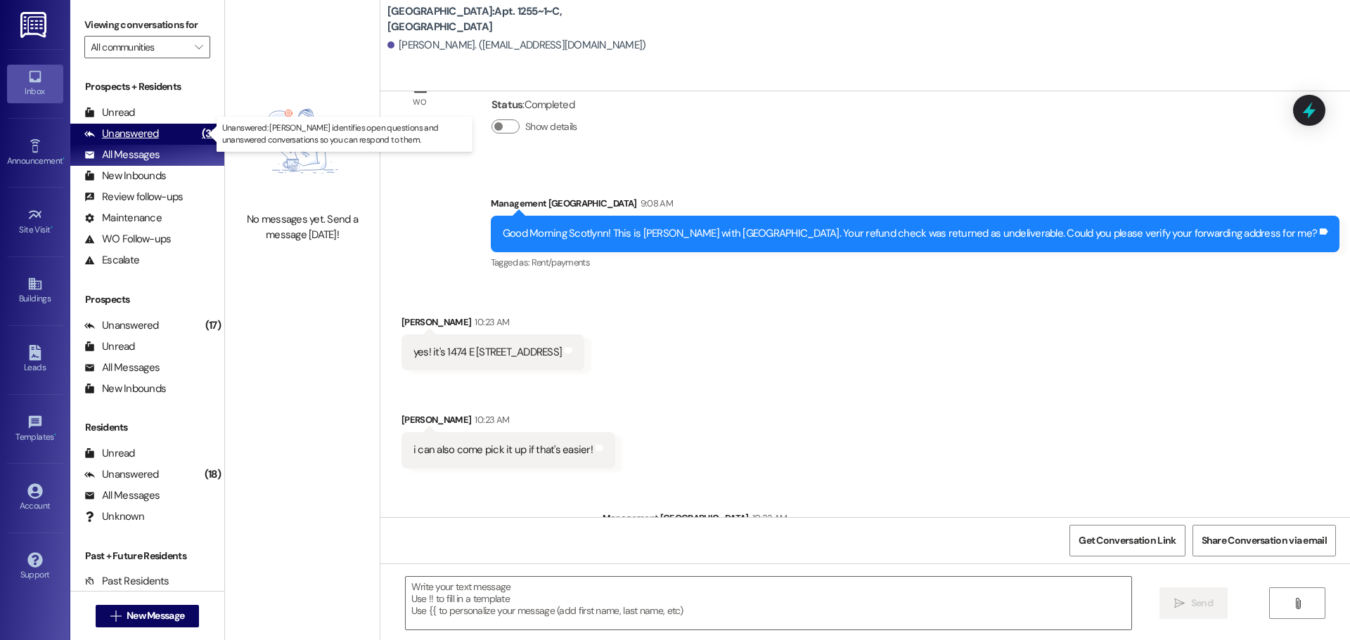
click at [107, 140] on div "Unanswered" at bounding box center [121, 134] width 75 height 15
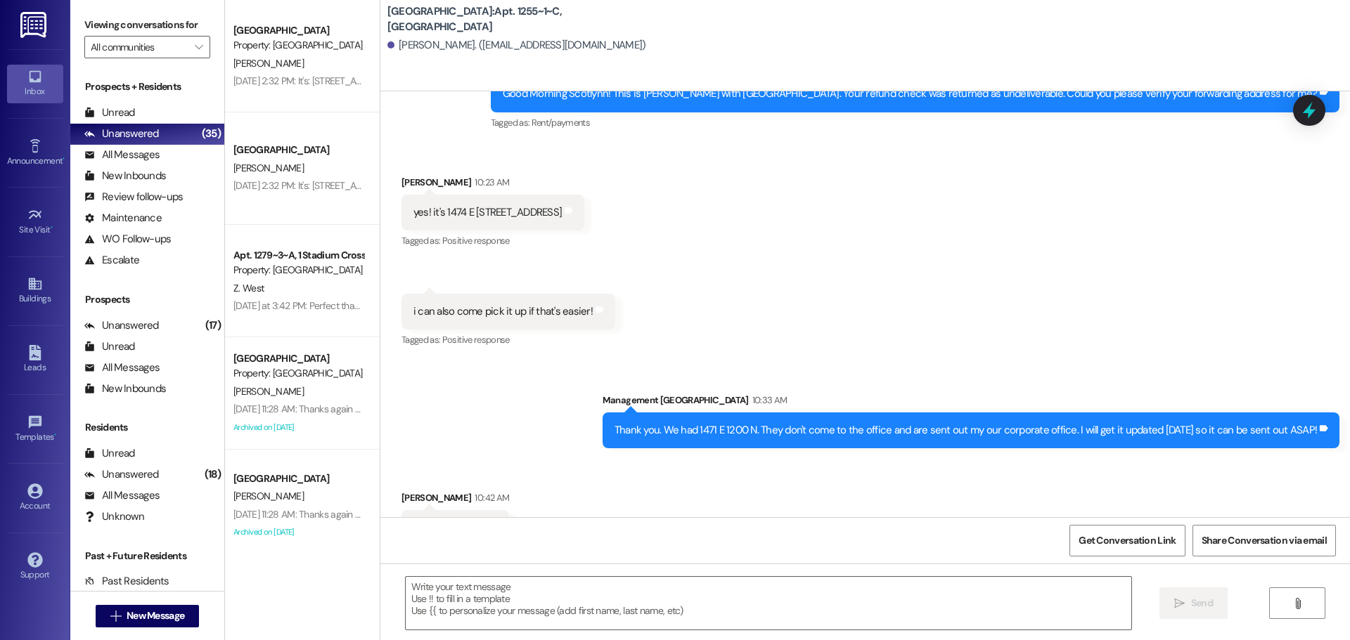
scroll to position [7209, 0]
click at [137, 610] on span "New Message" at bounding box center [156, 616] width 58 height 15
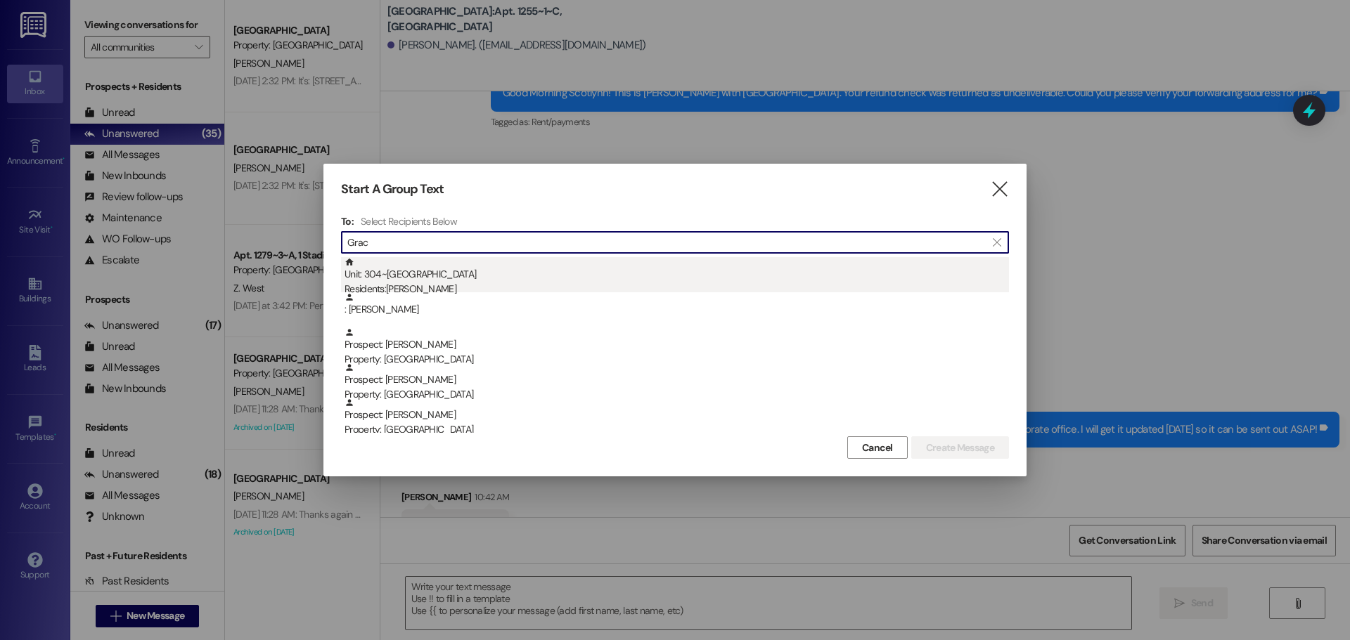
type input "Grac"
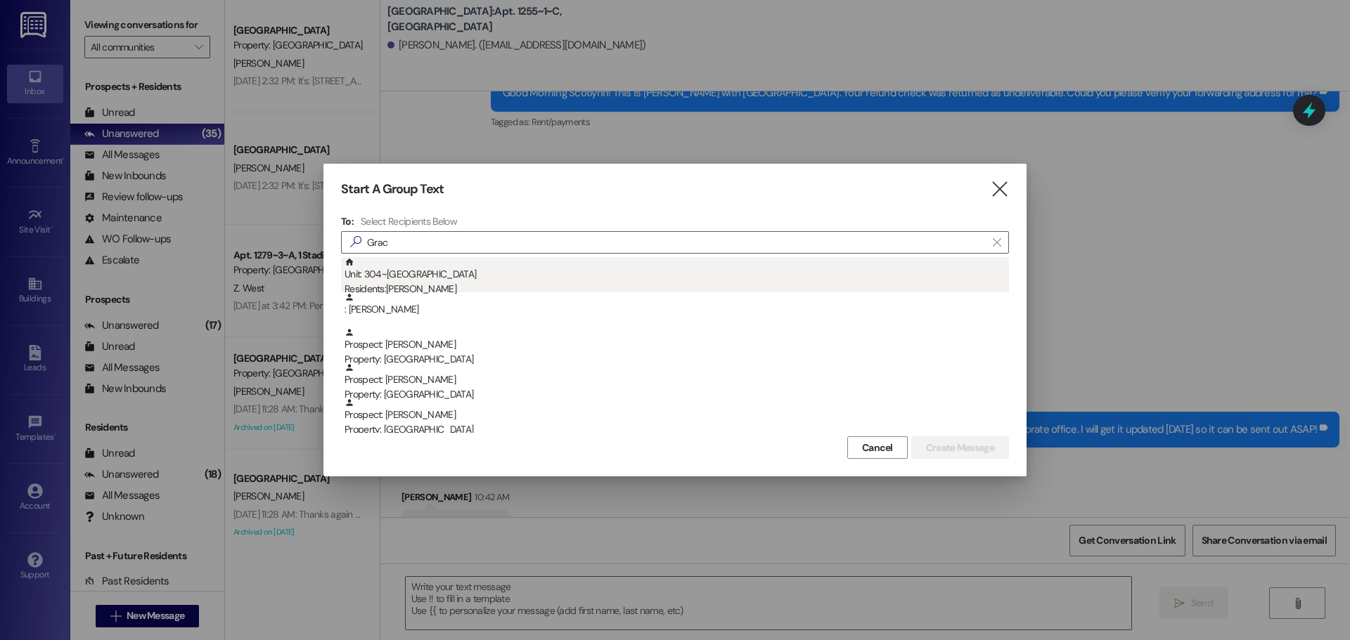
click at [375, 284] on div "Residents: [PERSON_NAME]" at bounding box center [676, 289] width 664 height 15
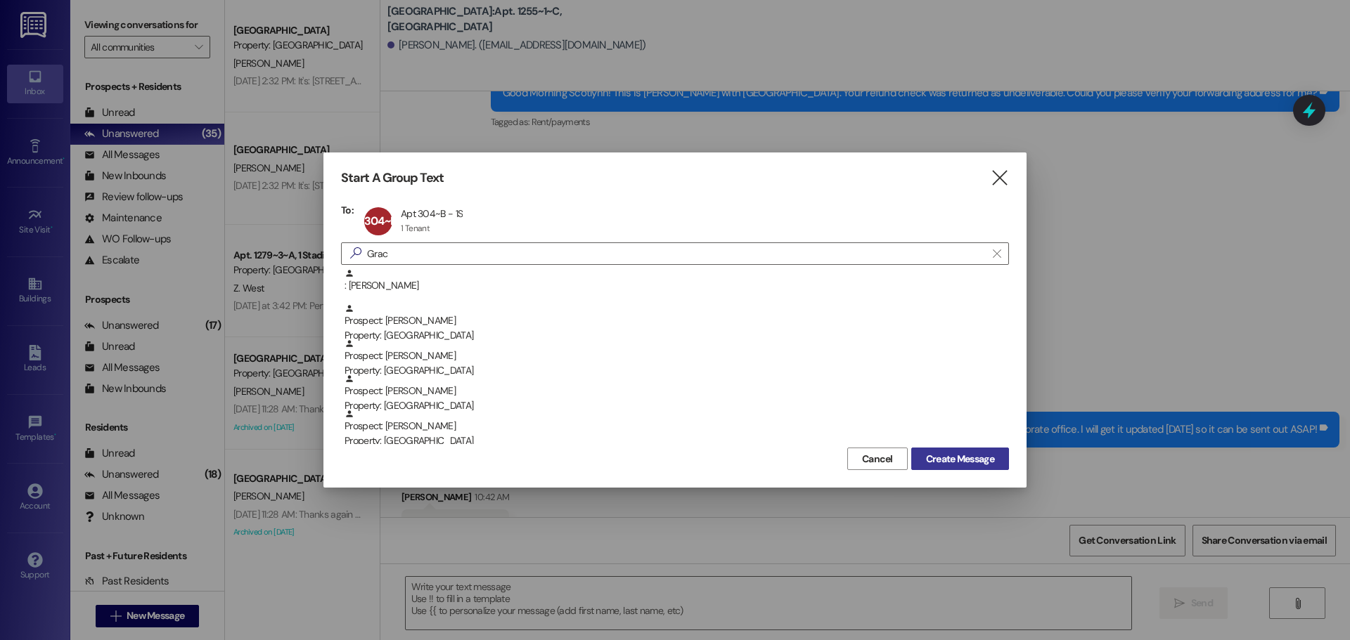
click at [969, 459] on span "Create Message" at bounding box center [960, 459] width 68 height 15
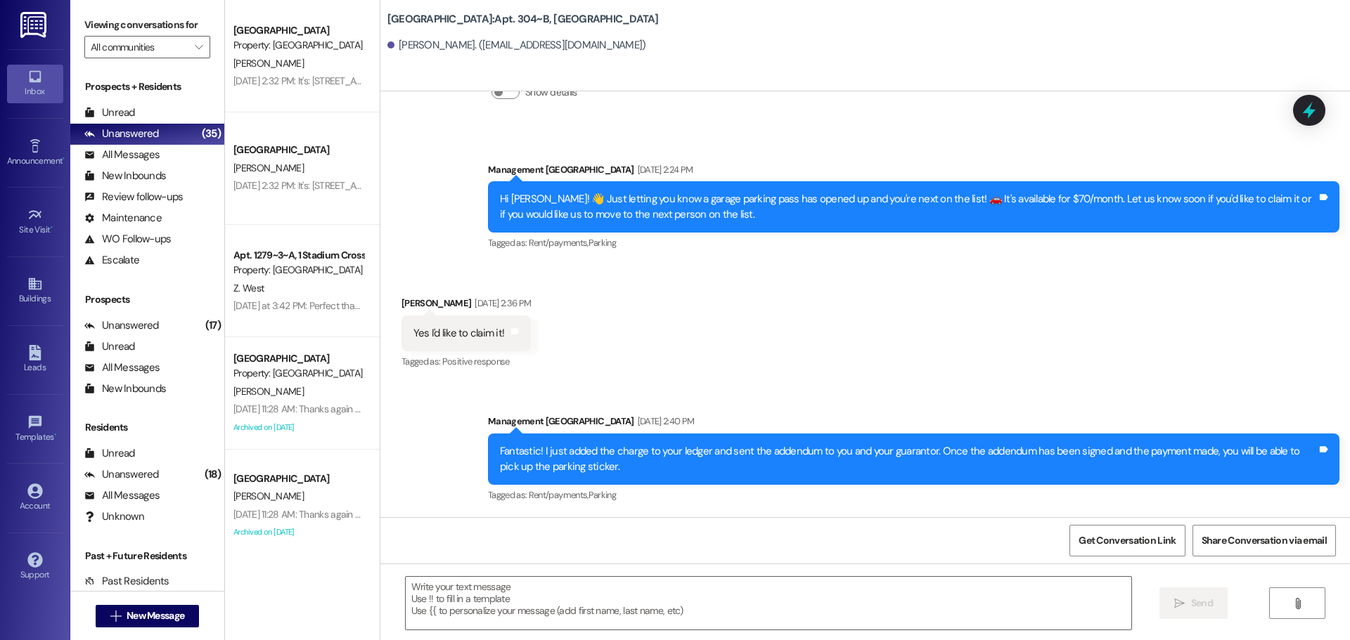
scroll to position [3655, 0]
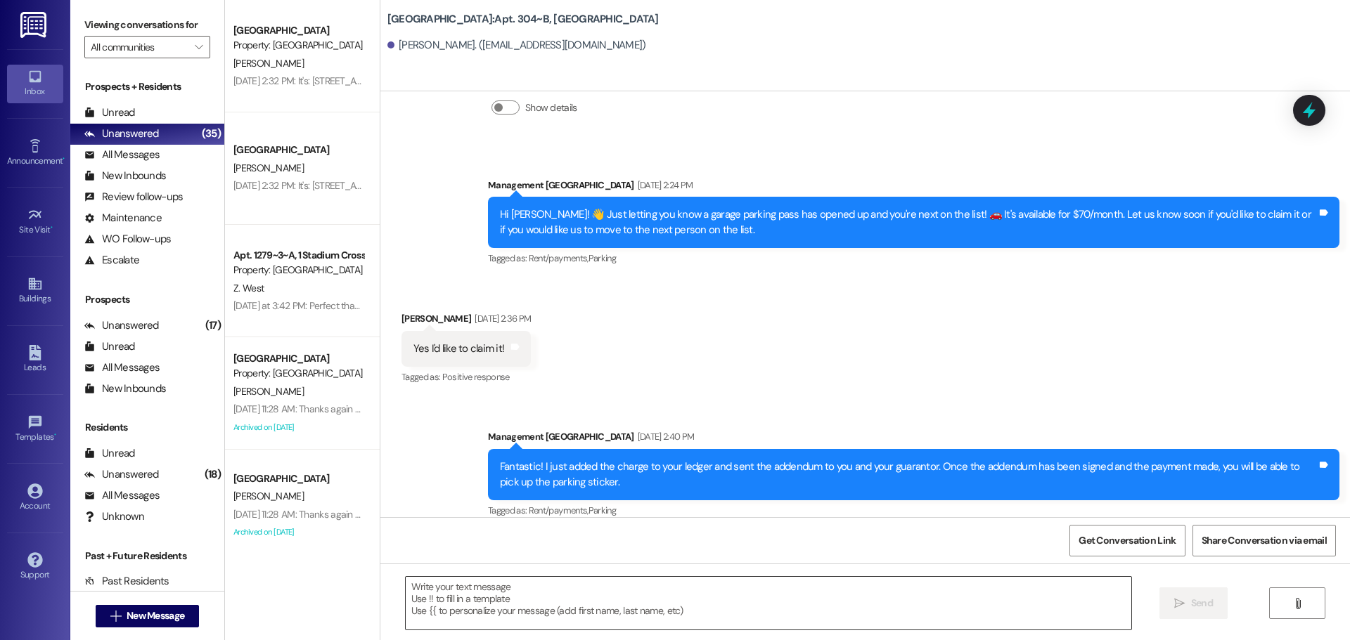
click at [553, 601] on textarea at bounding box center [768, 603] width 725 height 53
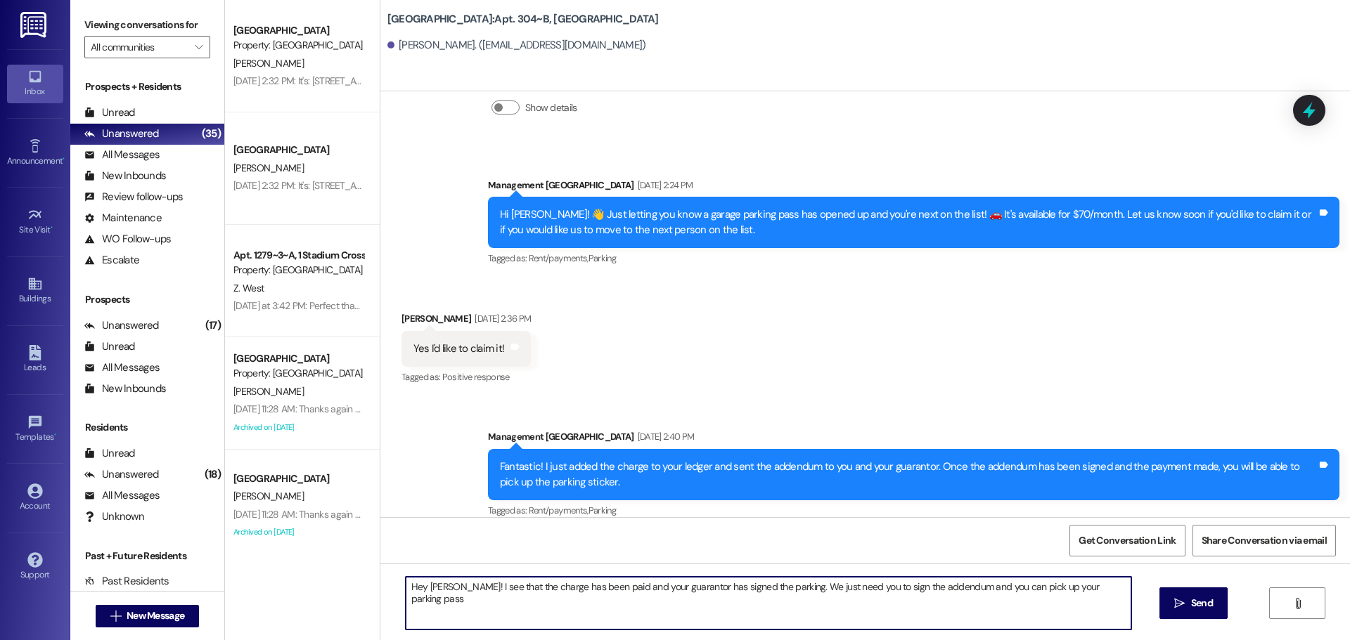
type textarea "Hey [PERSON_NAME]! I see that the charge has been paid and your guarantor has s…"
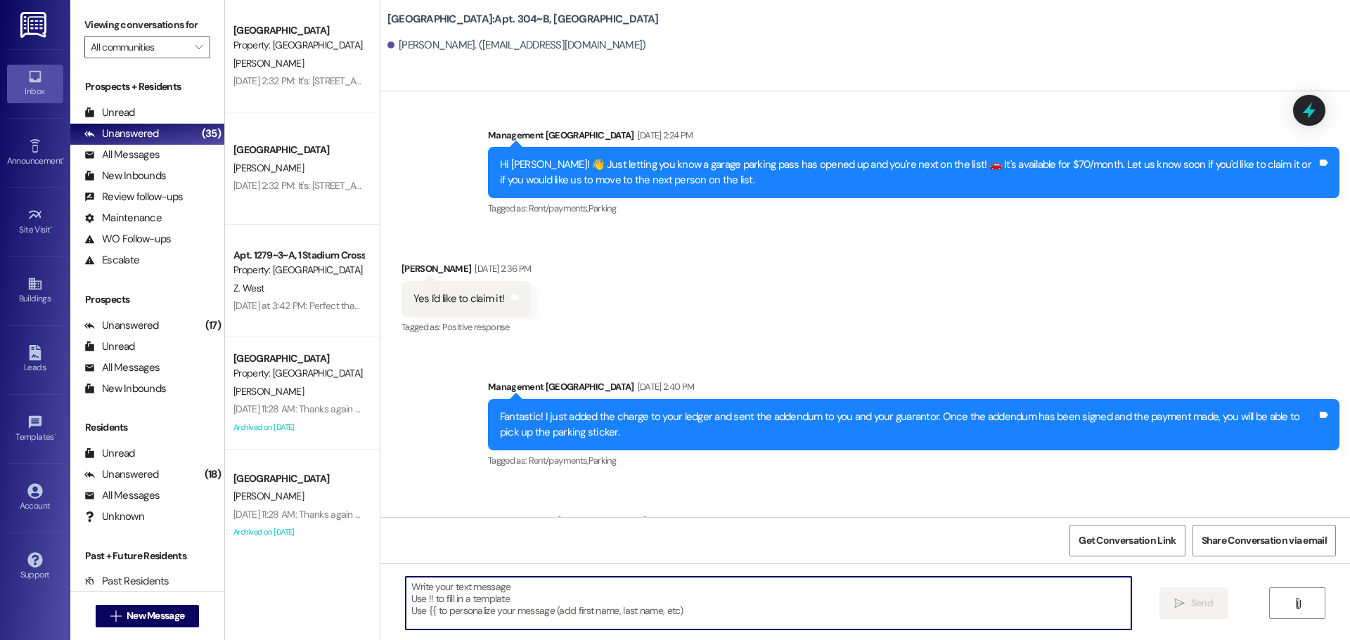
scroll to position [3754, 0]
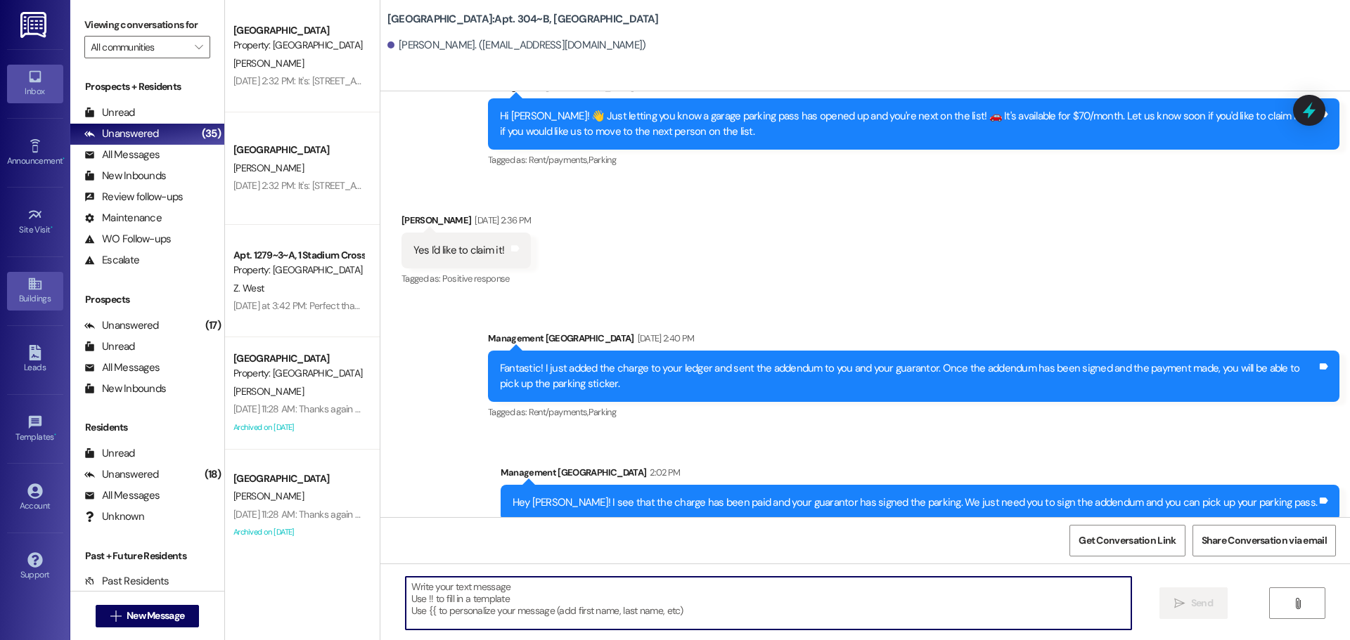
click at [39, 307] on link "Buildings" at bounding box center [35, 291] width 56 height 38
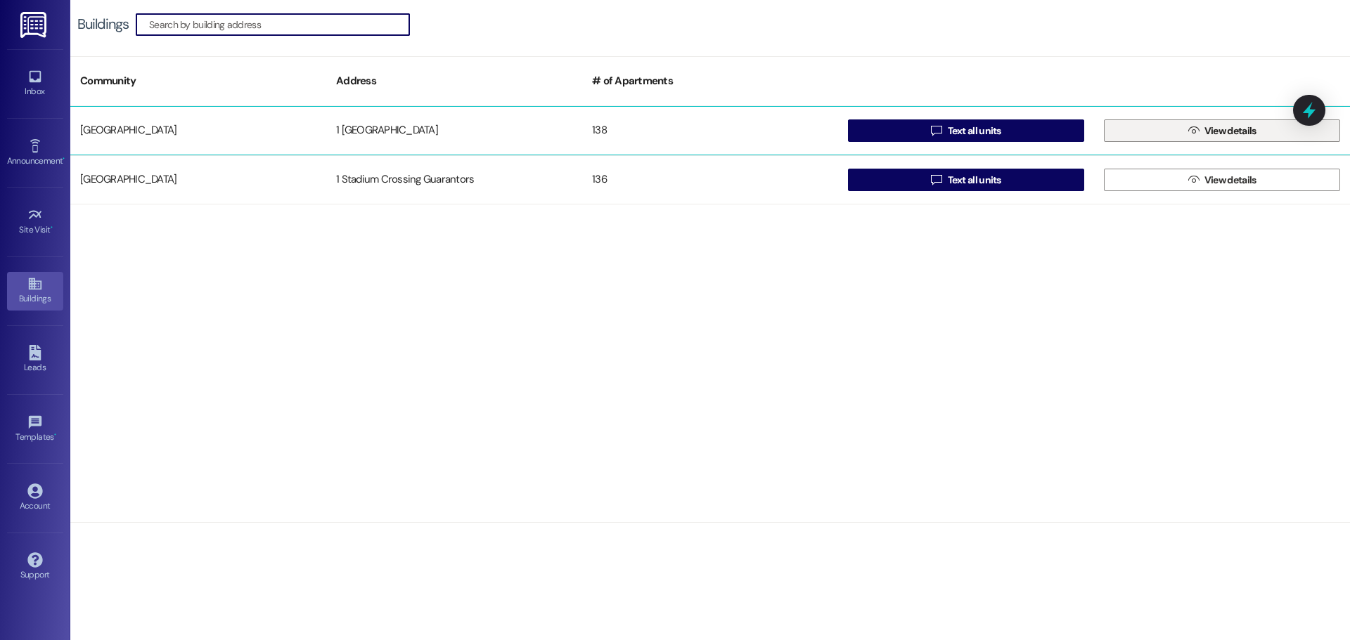
click at [1272, 127] on button " View details" at bounding box center [1222, 130] width 236 height 22
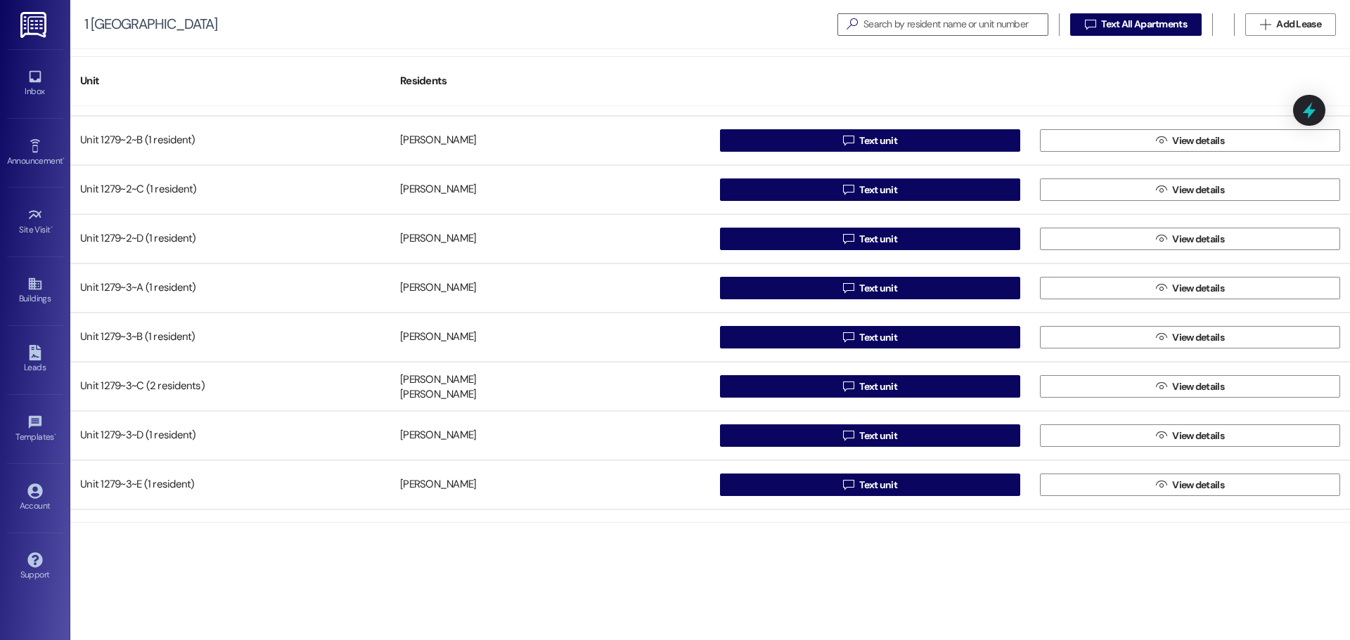
scroll to position [3304, 0]
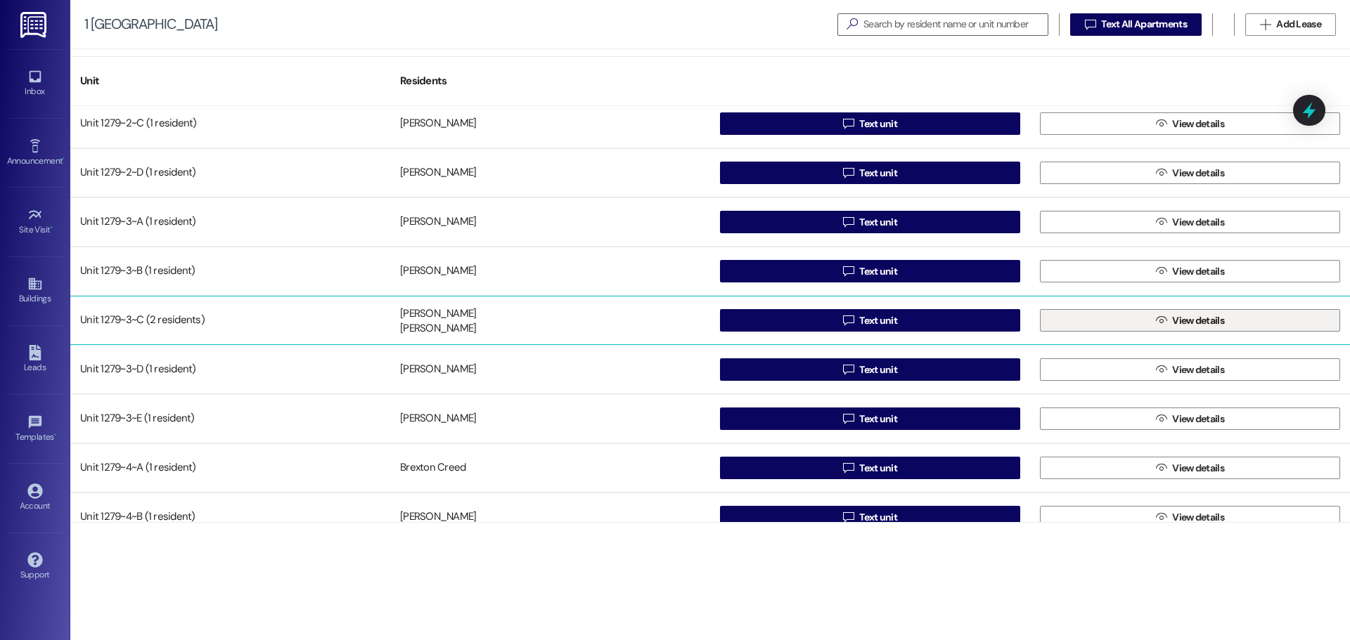
click at [1252, 317] on button " View details" at bounding box center [1190, 320] width 300 height 22
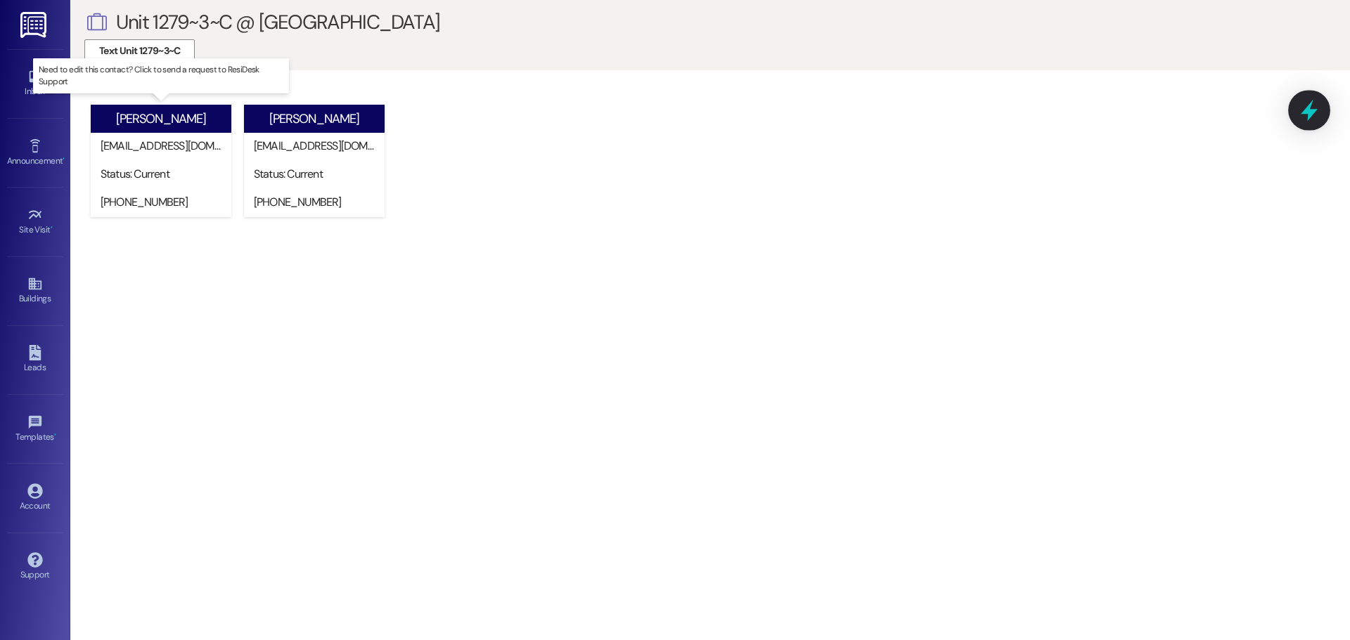
drag, startPoint x: 162, startPoint y: 175, endPoint x: 1312, endPoint y: 110, distance: 1151.8
click at [1325, 110] on div "[PERSON_NAME] [EMAIL_ADDRESS][DOMAIN_NAME] Status: Current [PHONE_NUMBER] Need …" at bounding box center [716, 165] width 1265 height 129
click at [1290, 110] on div at bounding box center [1309, 110] width 42 height 40
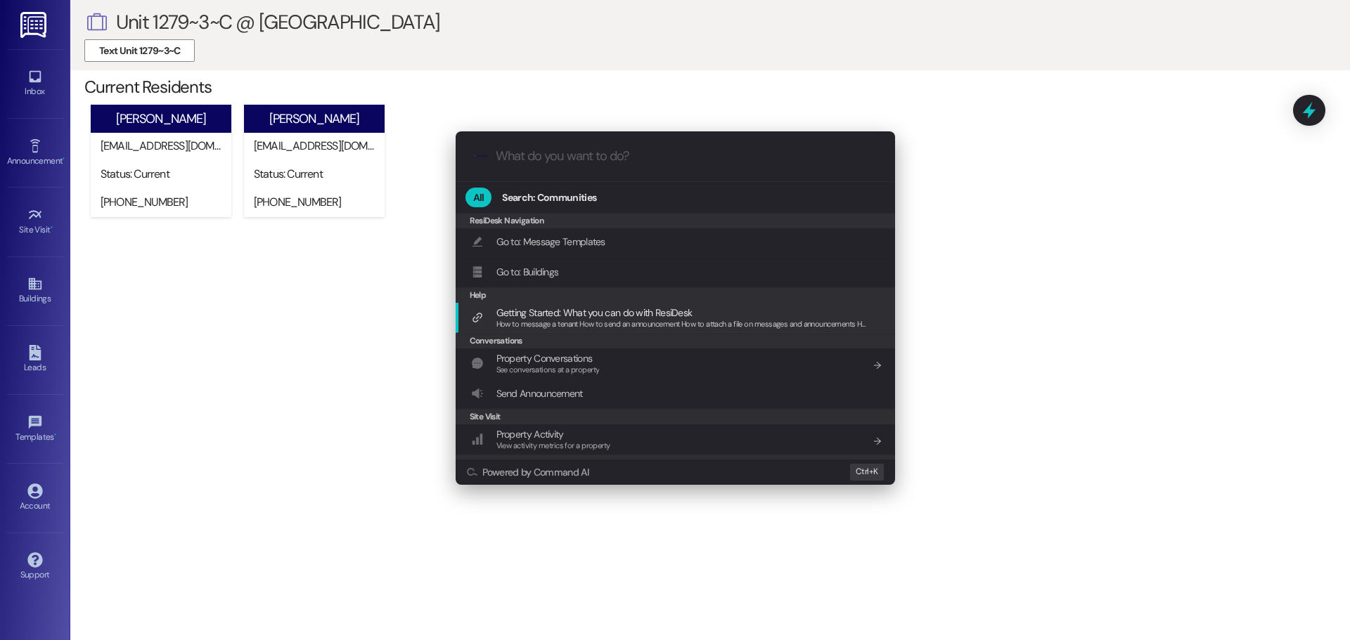
scroll to position [134, 0]
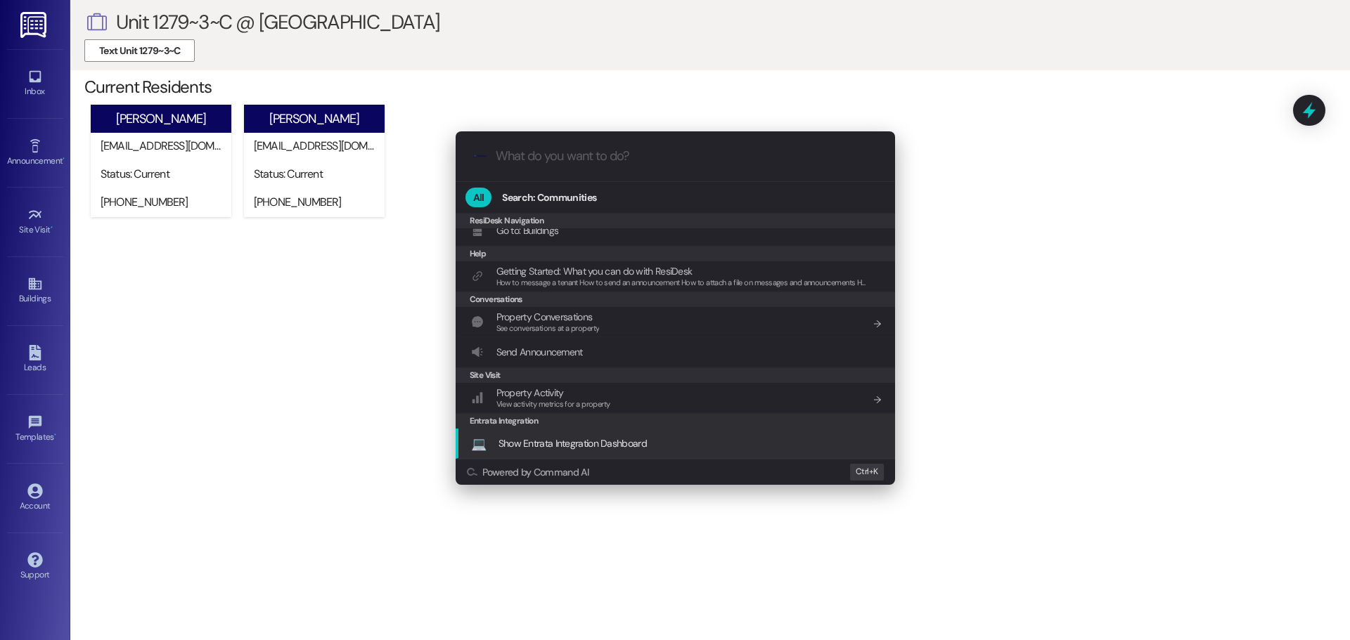
click at [44, 94] on div ".cls-1{fill:#0a055f;}.cls-2{fill:#0cc4c4;} resideskLogoBlueOrange All Search: C…" at bounding box center [675, 320] width 1350 height 640
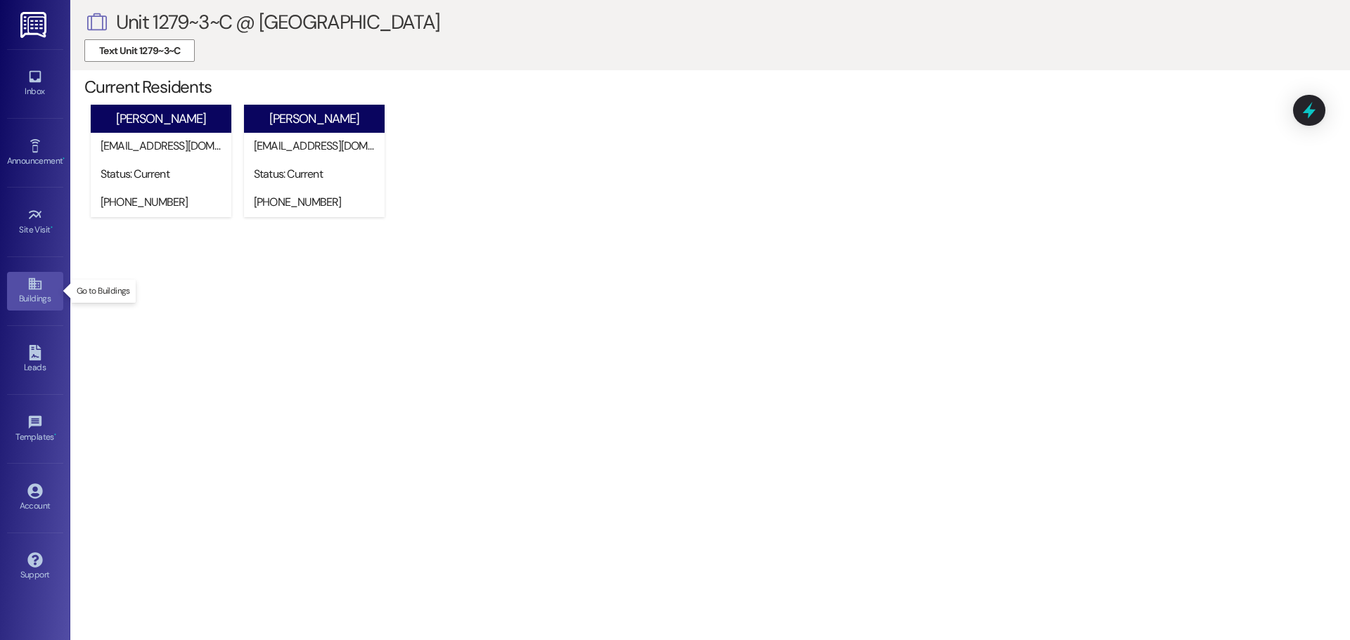
click at [34, 298] on div "Buildings" at bounding box center [35, 299] width 70 height 14
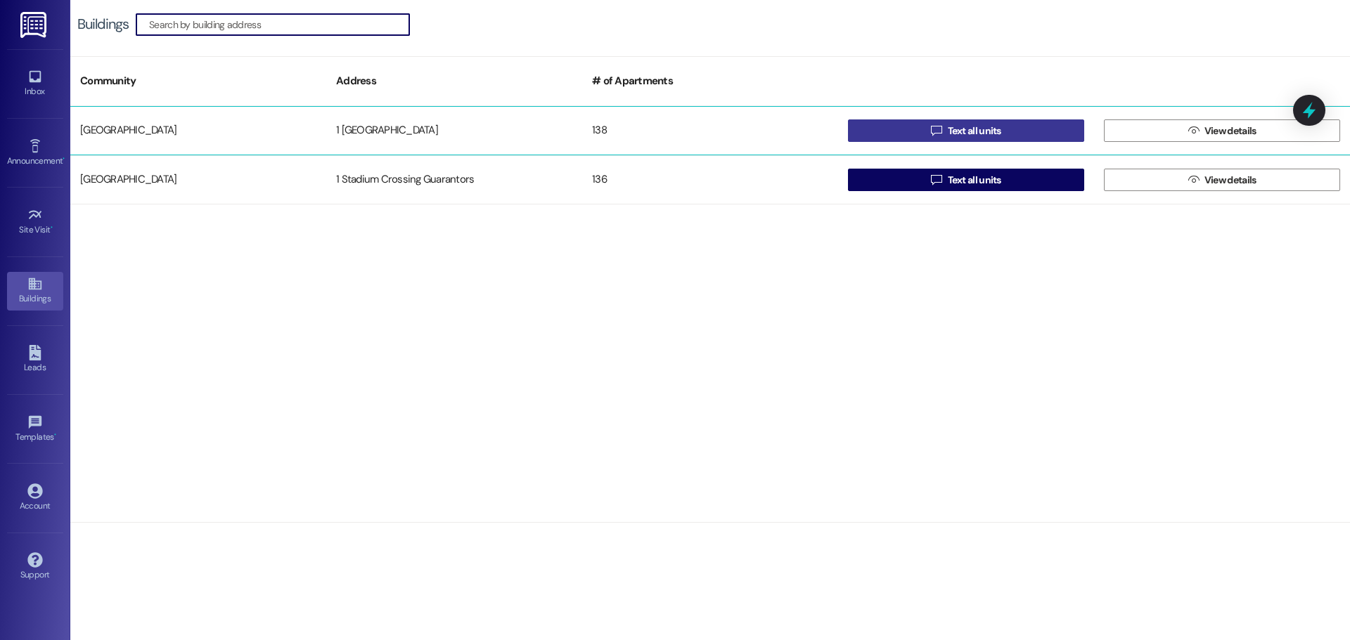
click at [957, 125] on span "Text all units" at bounding box center [974, 131] width 53 height 15
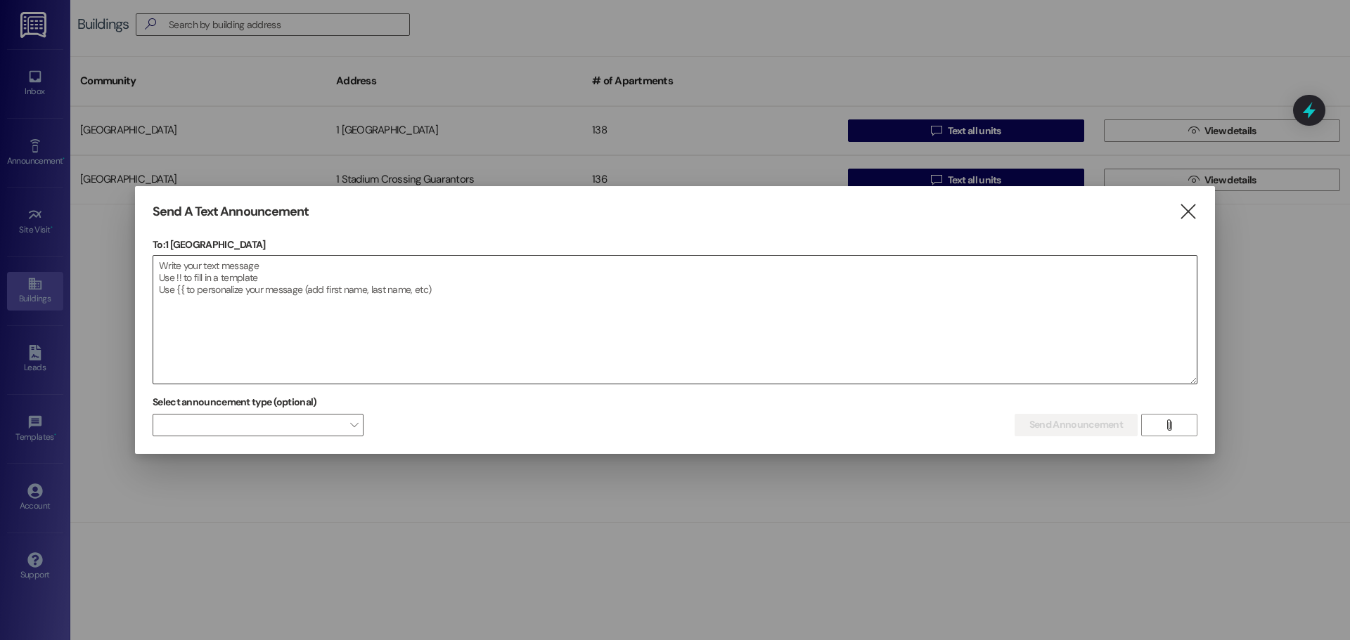
click at [259, 294] on textarea at bounding box center [674, 320] width 1043 height 128
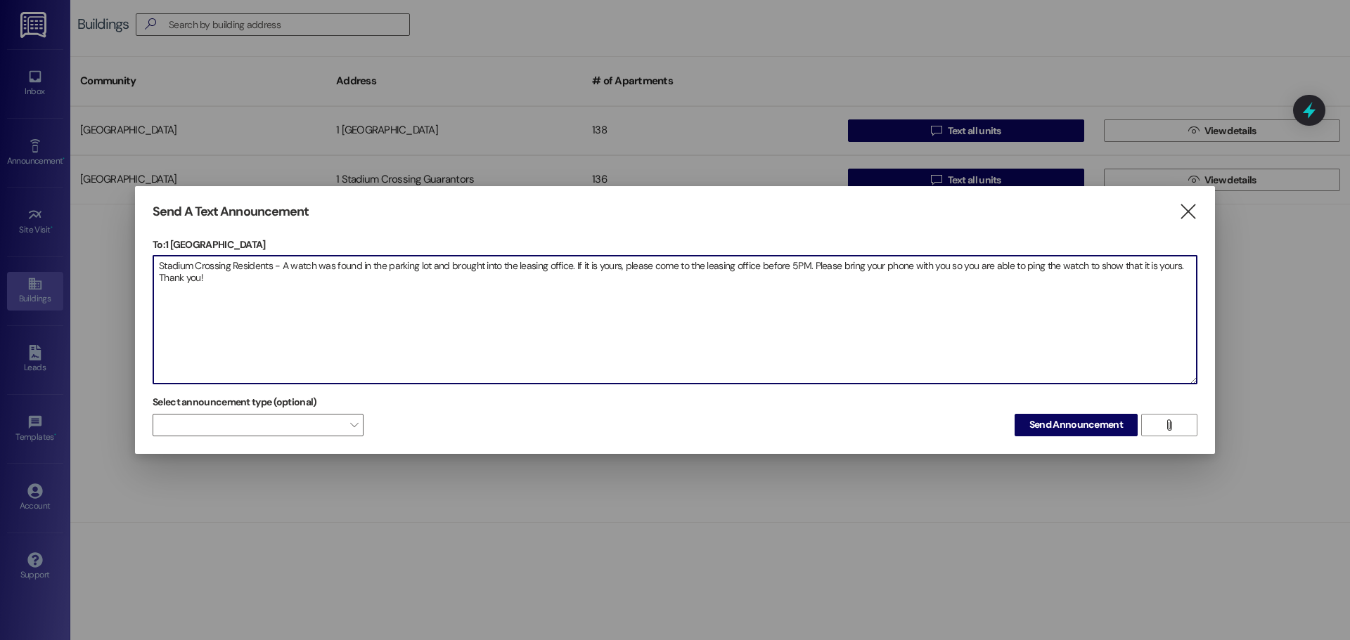
click at [836, 258] on textarea "Stadium Crossing Residents - A watch was found in the parking lot and brought i…" at bounding box center [674, 320] width 1043 height 128
drag, startPoint x: 1116, startPoint y: 264, endPoint x: 503, endPoint y: 331, distance: 616.0
click at [503, 331] on textarea "Stadium Crossing Residents - A watch was found in the parking lot and brought i…" at bounding box center [674, 320] width 1043 height 128
click at [847, 371] on textarea "Stadium Crossing Residents - A watch was found in the parking lot and brought i…" at bounding box center [674, 320] width 1043 height 128
type textarea "Stadium Crossing Residents - A watch was found in the parking lot and brought i…"
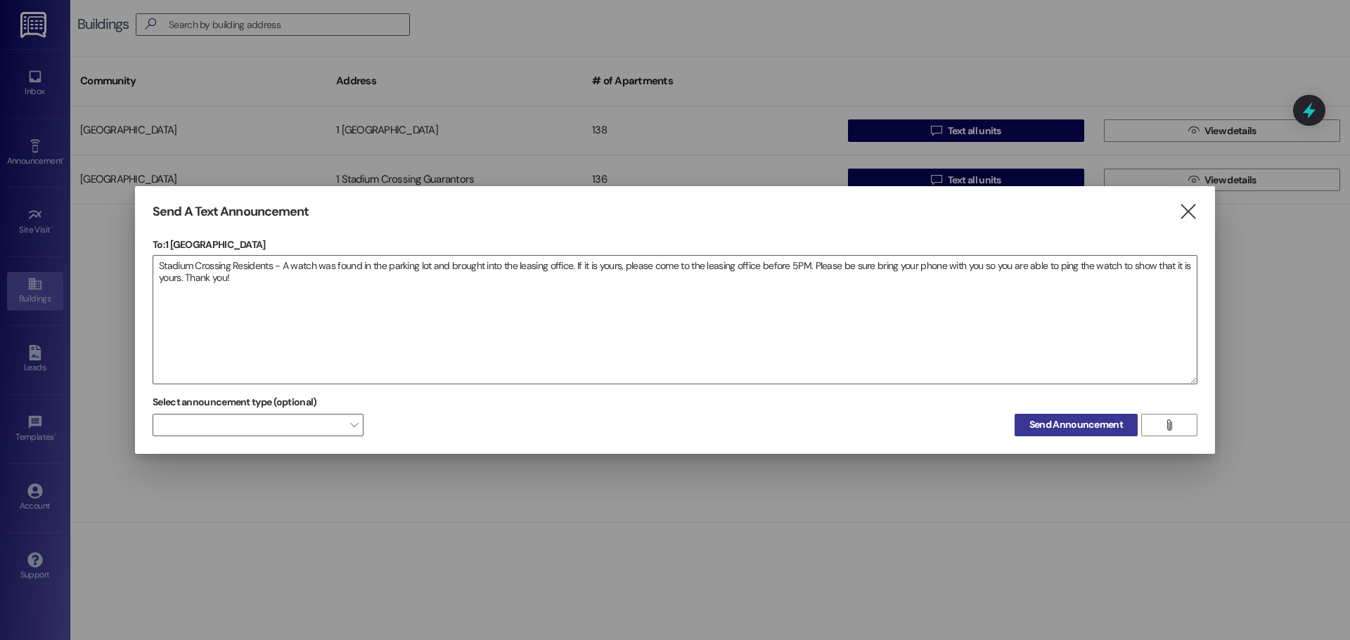
click at [1092, 427] on span "Send Announcement" at bounding box center [1075, 425] width 93 height 15
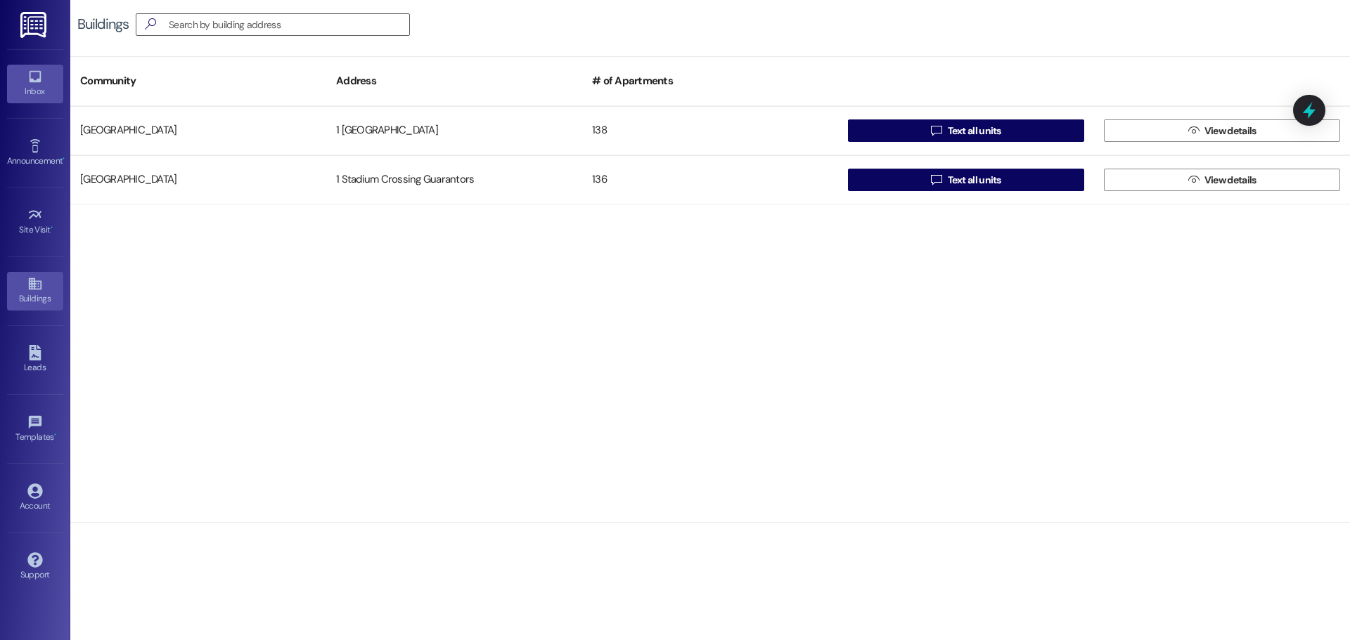
click at [37, 94] on div "Inbox" at bounding box center [35, 91] width 70 height 14
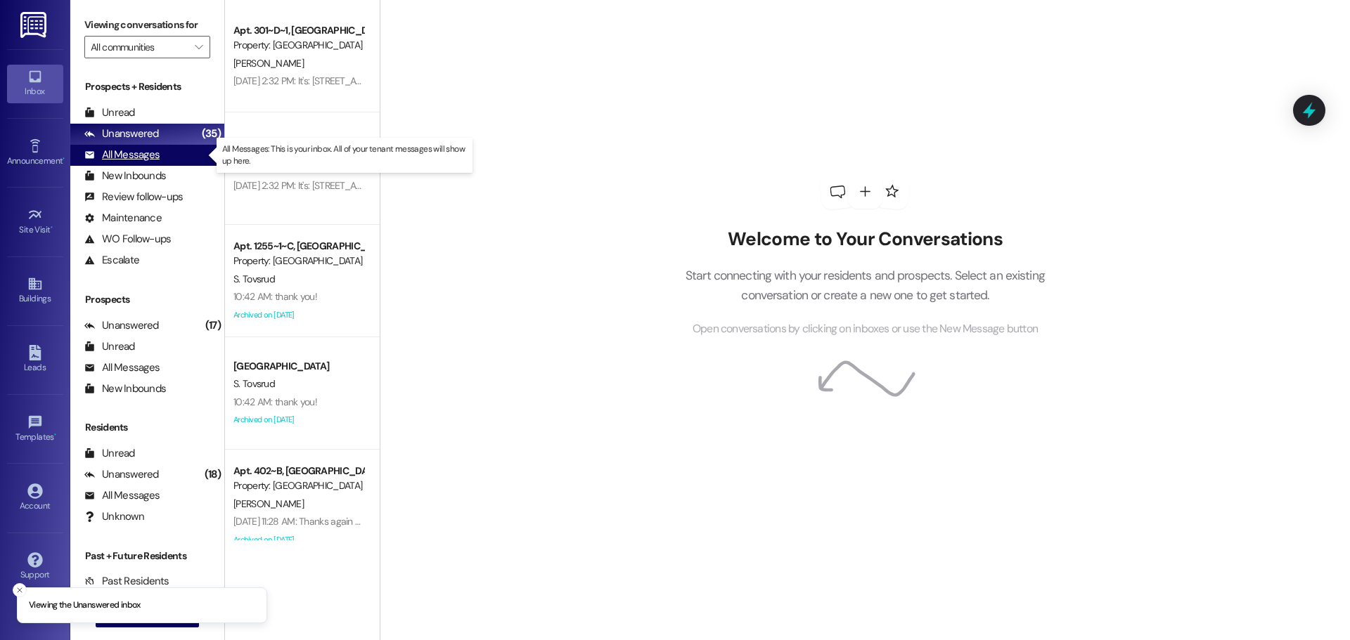
click at [125, 149] on div "All Messages" at bounding box center [121, 155] width 75 height 15
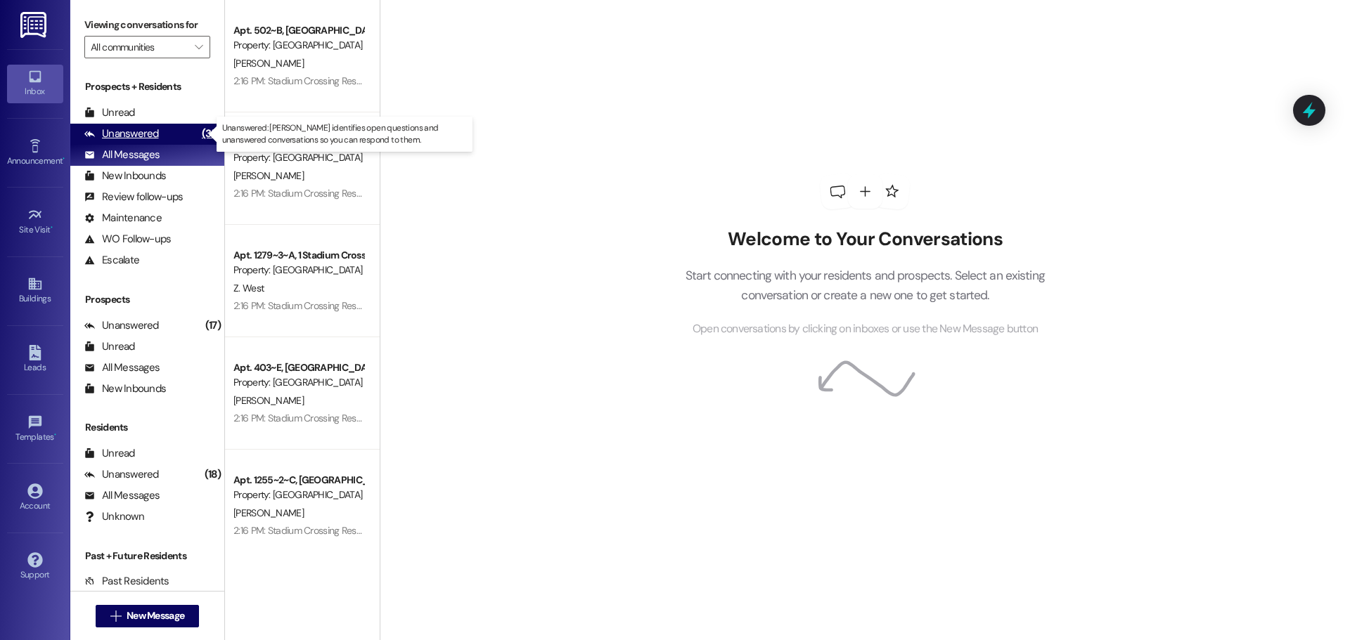
click at [169, 136] on div "Unanswered (35)" at bounding box center [147, 134] width 154 height 21
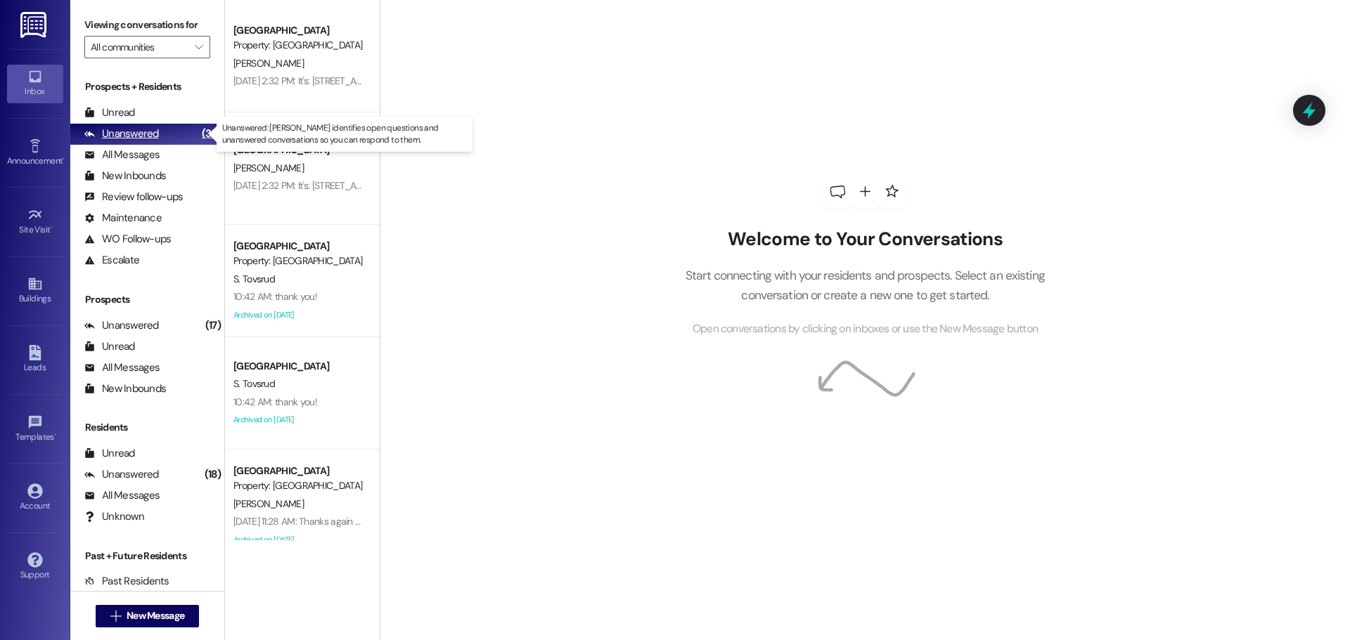
click at [124, 131] on div "Unanswered" at bounding box center [121, 134] width 75 height 15
click at [39, 86] on div "Inbox" at bounding box center [35, 91] width 70 height 14
click at [131, 131] on div "Unanswered" at bounding box center [121, 134] width 75 height 15
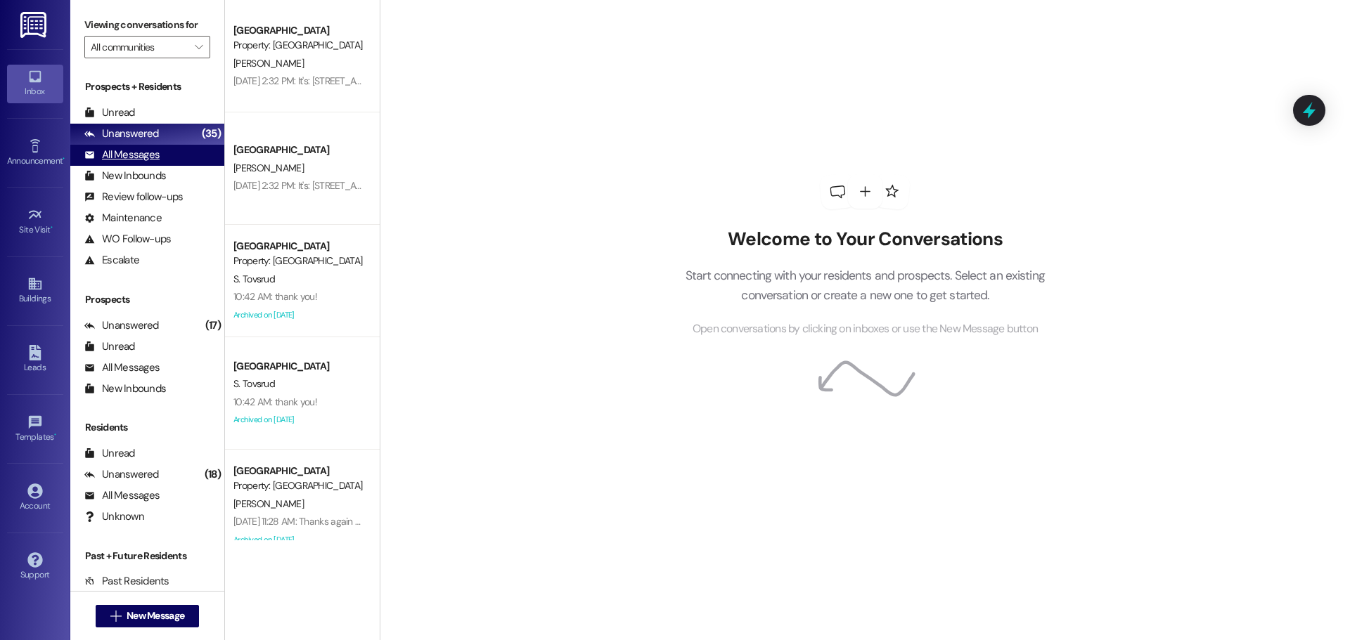
click at [136, 149] on div "All Messages" at bounding box center [121, 155] width 75 height 15
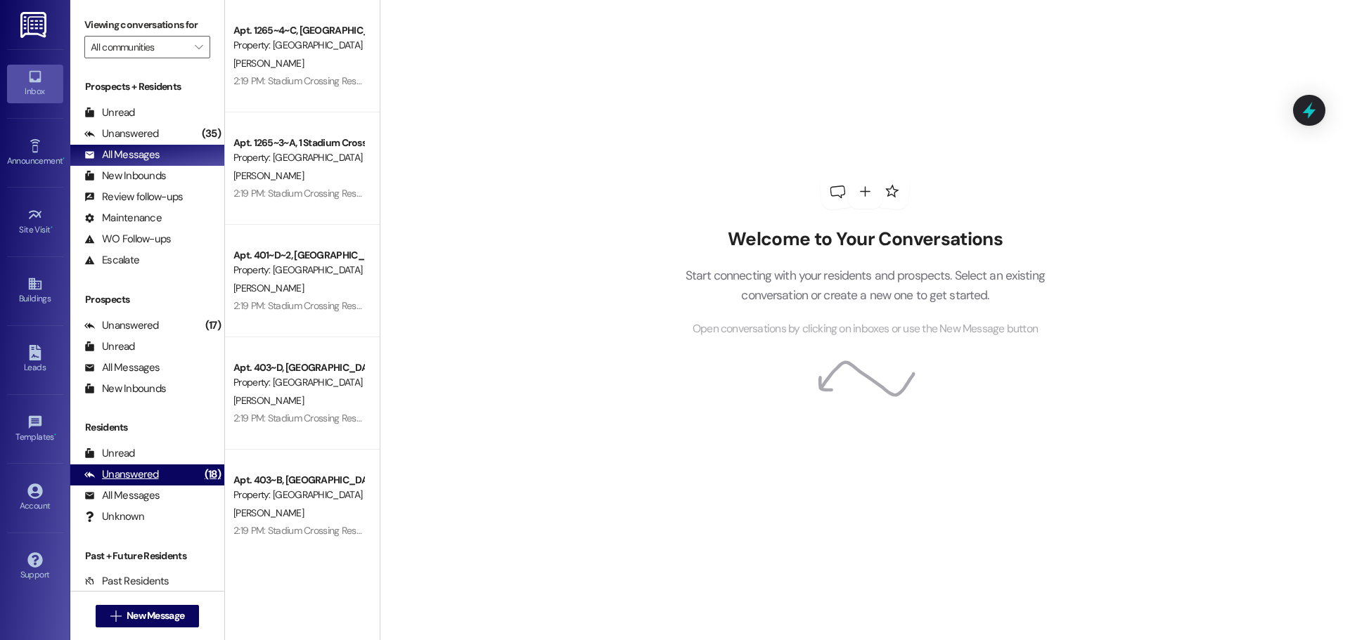
click at [131, 472] on div "Unanswered" at bounding box center [121, 474] width 75 height 15
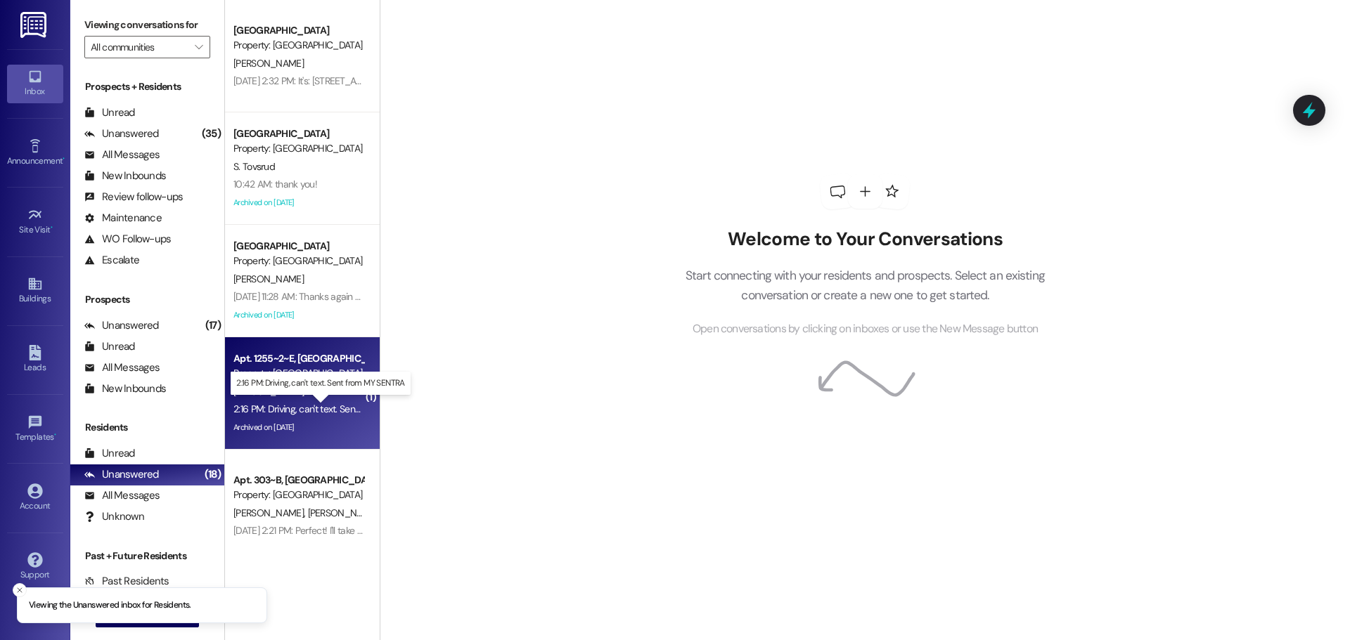
click at [279, 406] on div "2:16 PM: Driving, can't text. Sent from MY SENTRA 2:16 PM: Driving, can't text.…" at bounding box center [331, 409] width 197 height 13
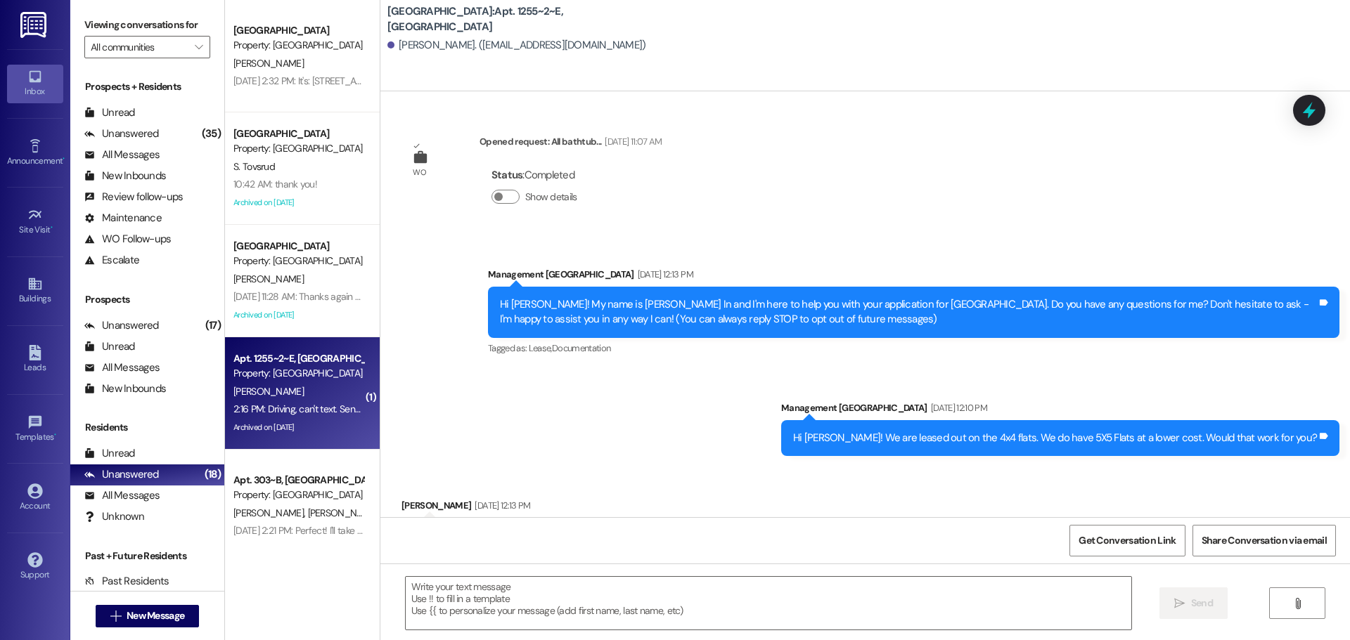
scroll to position [16813, 0]
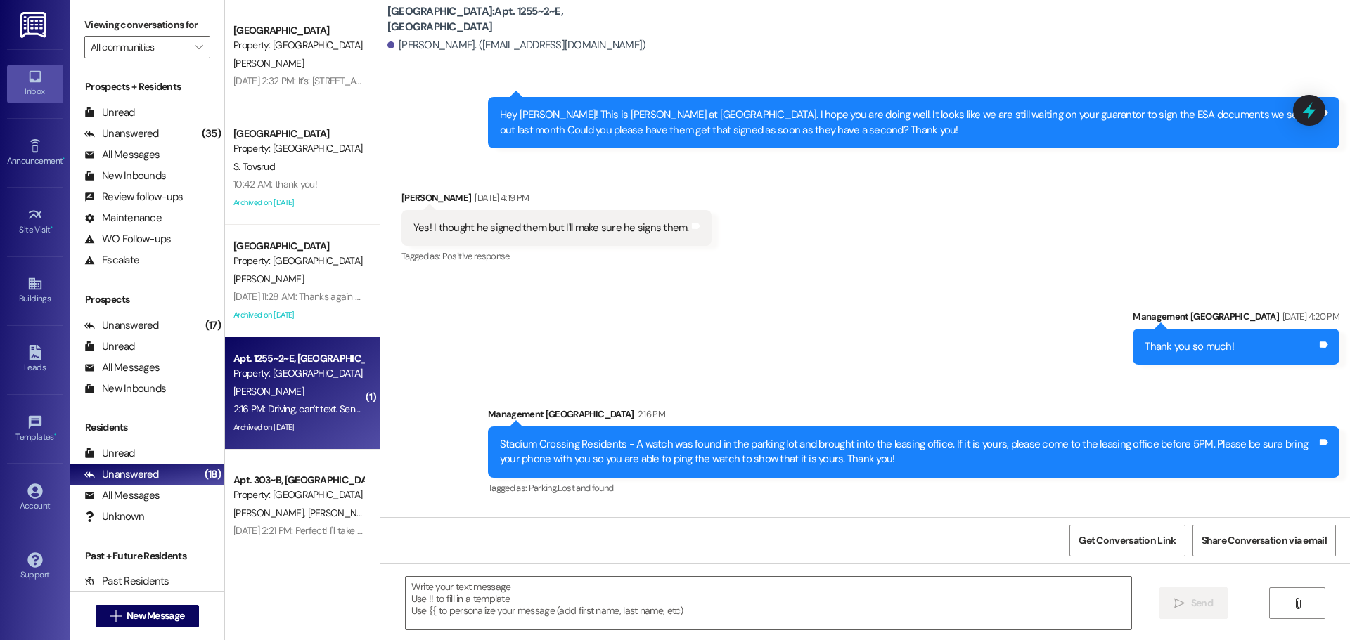
click at [605, 509] on div "Received via SMS [PERSON_NAME] 2:16 PM Driving, can't text. Sent from MY SENTRA…" at bounding box center [864, 565] width 969 height 113
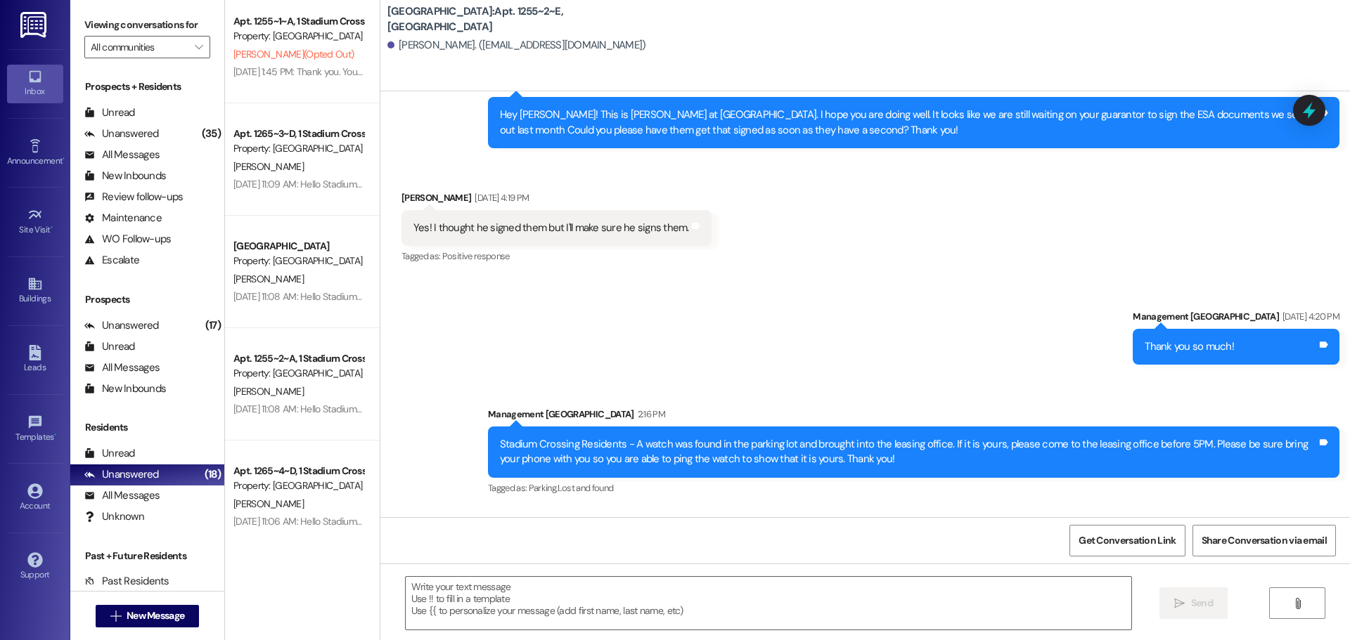
scroll to position [1934, 0]
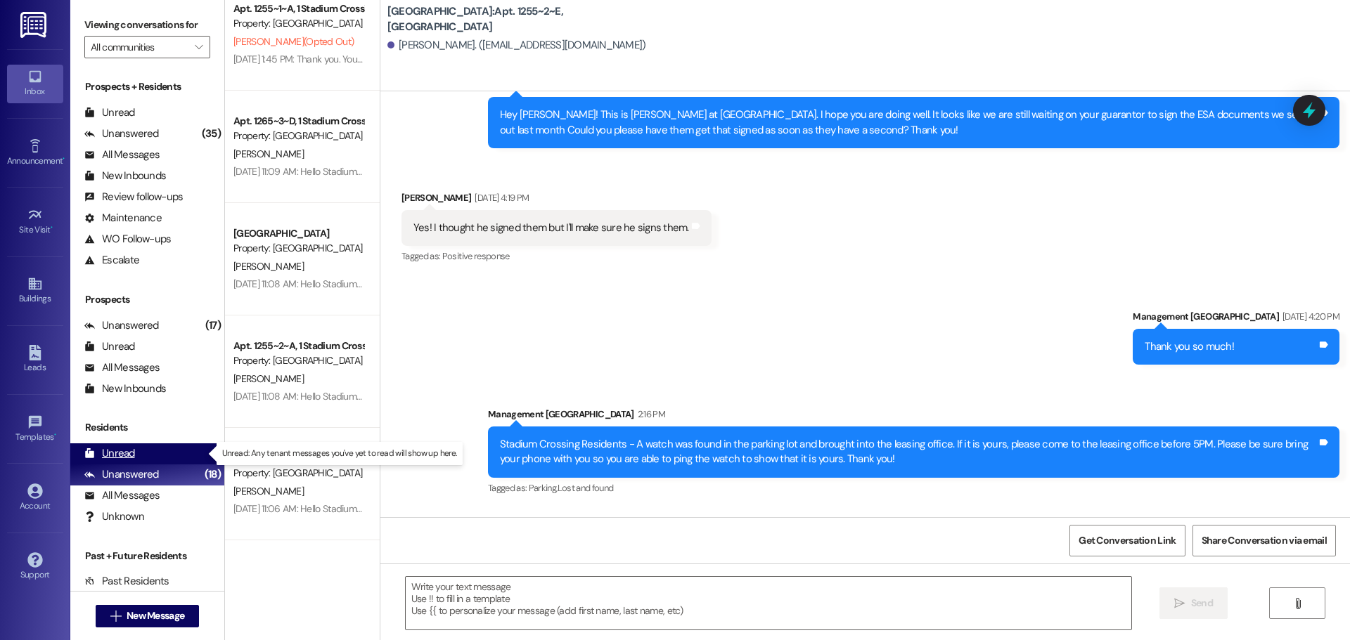
click at [143, 452] on div "Unread (0)" at bounding box center [147, 454] width 154 height 21
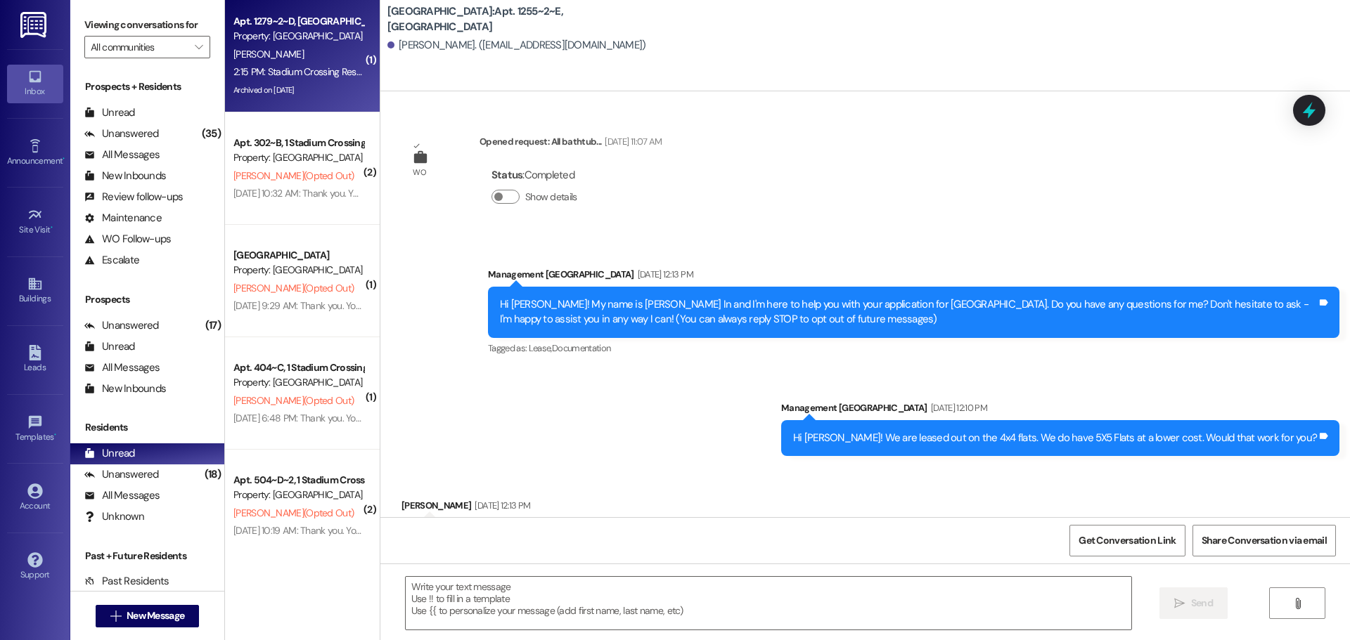
scroll to position [16812, 0]
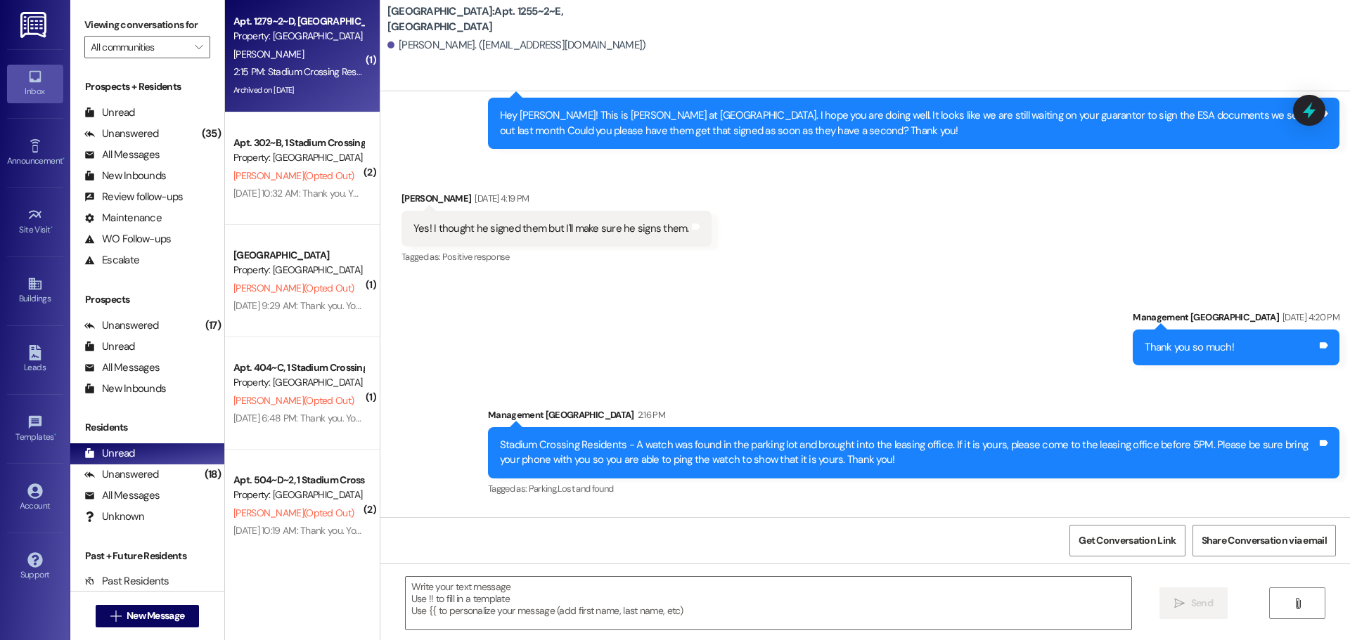
click at [278, 60] on div "[PERSON_NAME]" at bounding box center [298, 55] width 133 height 18
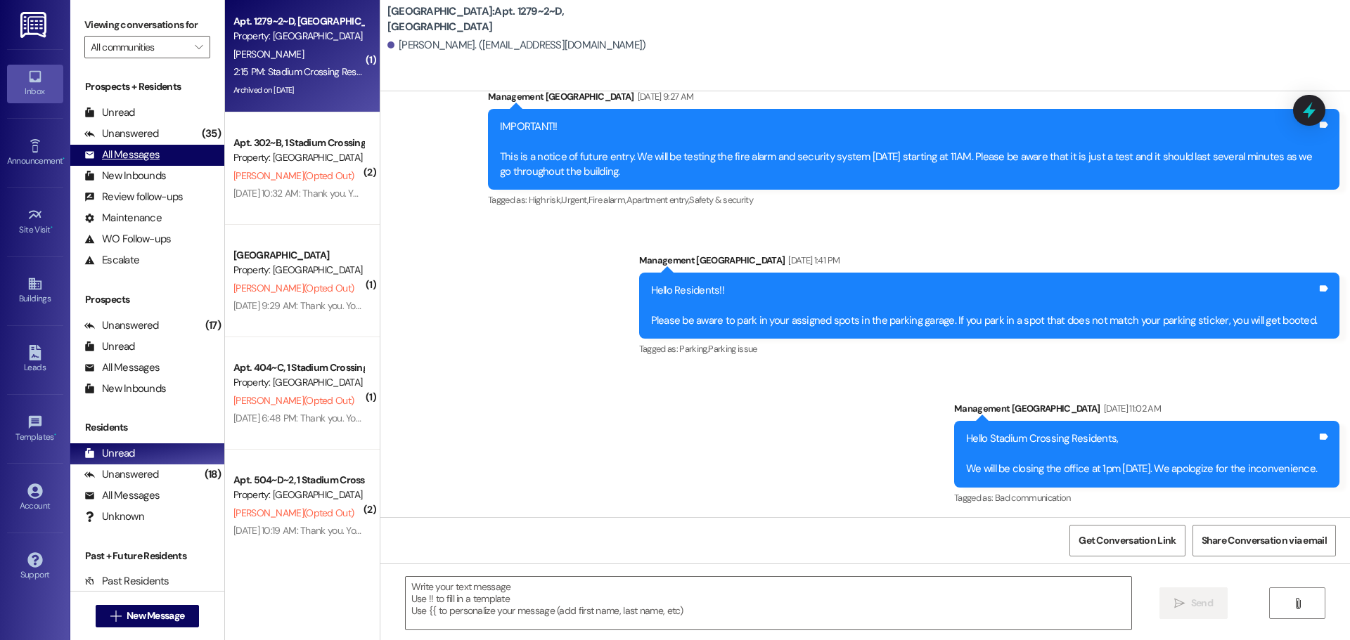
click at [129, 150] on div "All Messages" at bounding box center [121, 155] width 75 height 15
